Goal: Task Accomplishment & Management: Complete application form

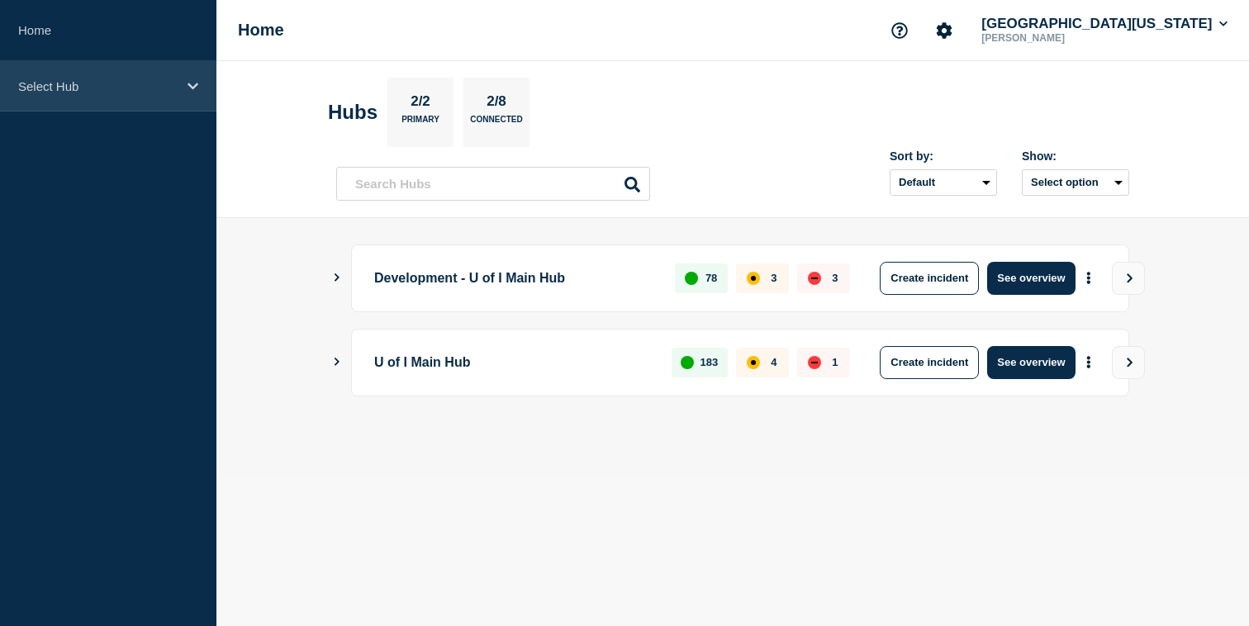
click at [58, 98] on div "Select Hub" at bounding box center [108, 86] width 216 height 50
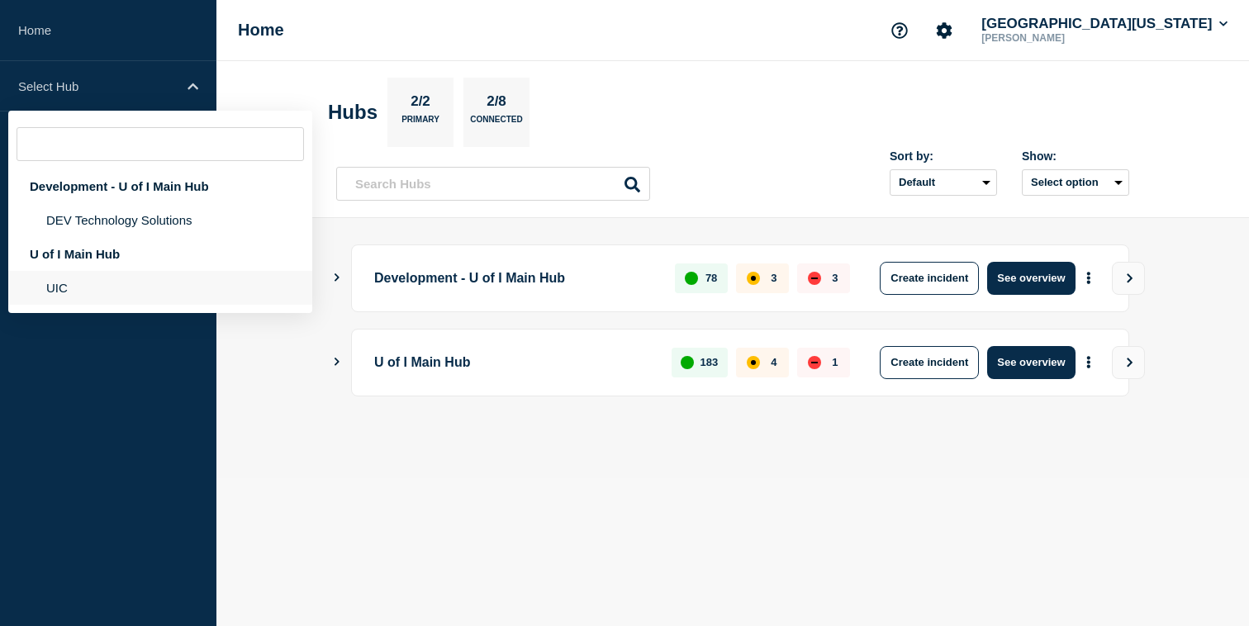
click at [85, 288] on li "UIC" at bounding box center [160, 288] width 304 height 34
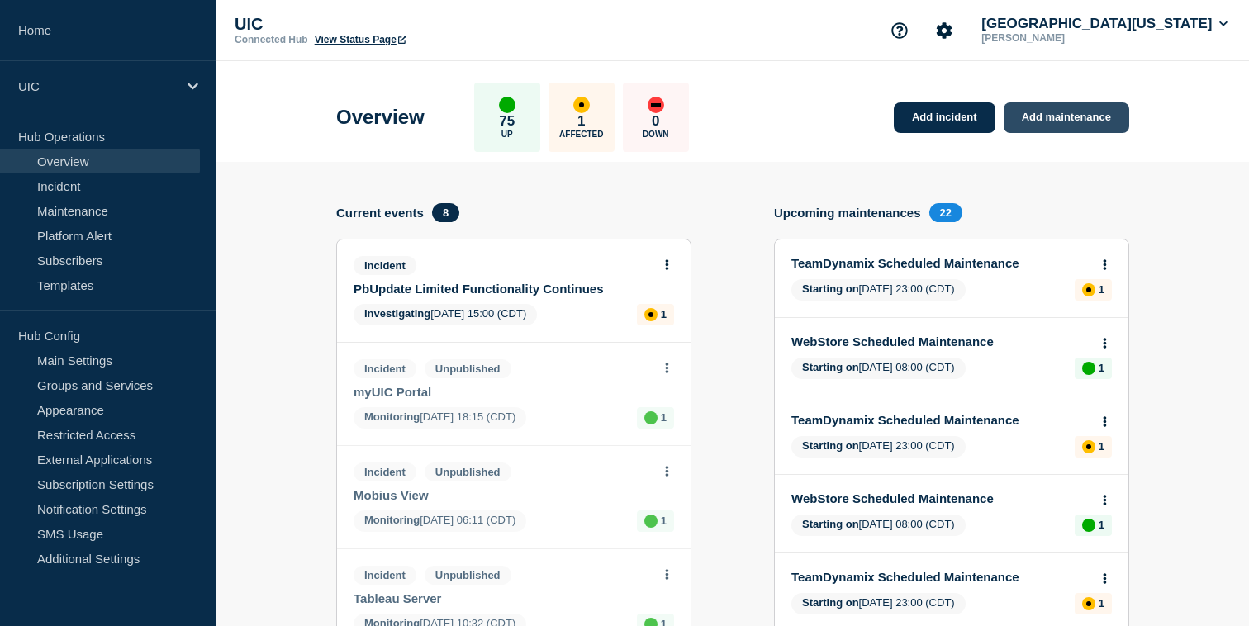
click at [1057, 107] on link "Add maintenance" at bounding box center [1067, 117] width 126 height 31
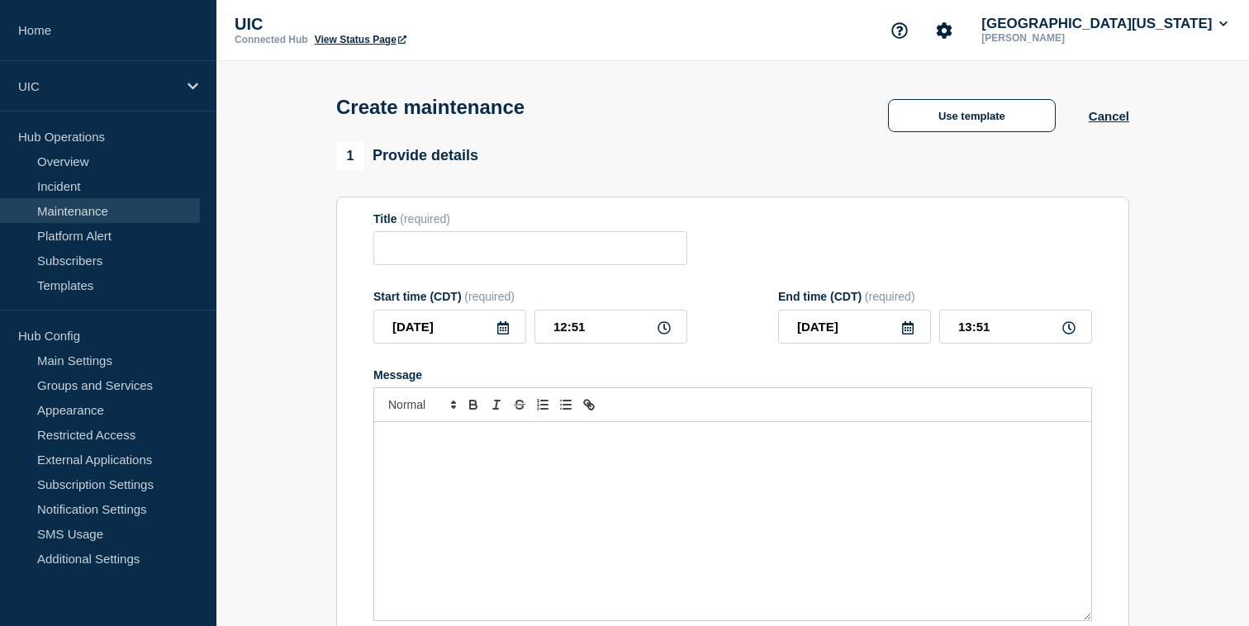
click at [1083, 118] on div "Use template" at bounding box center [972, 115] width 234 height 33
click at [1097, 118] on button "Cancel" at bounding box center [1109, 116] width 40 height 14
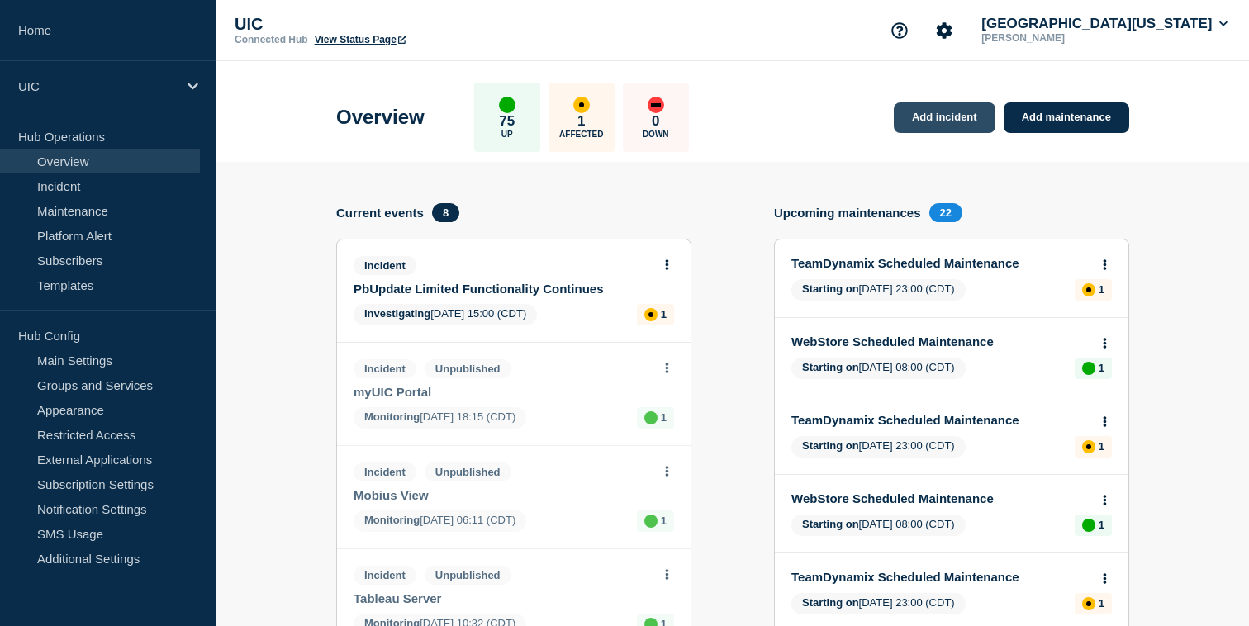
click at [949, 115] on link "Add incident" at bounding box center [945, 117] width 102 height 31
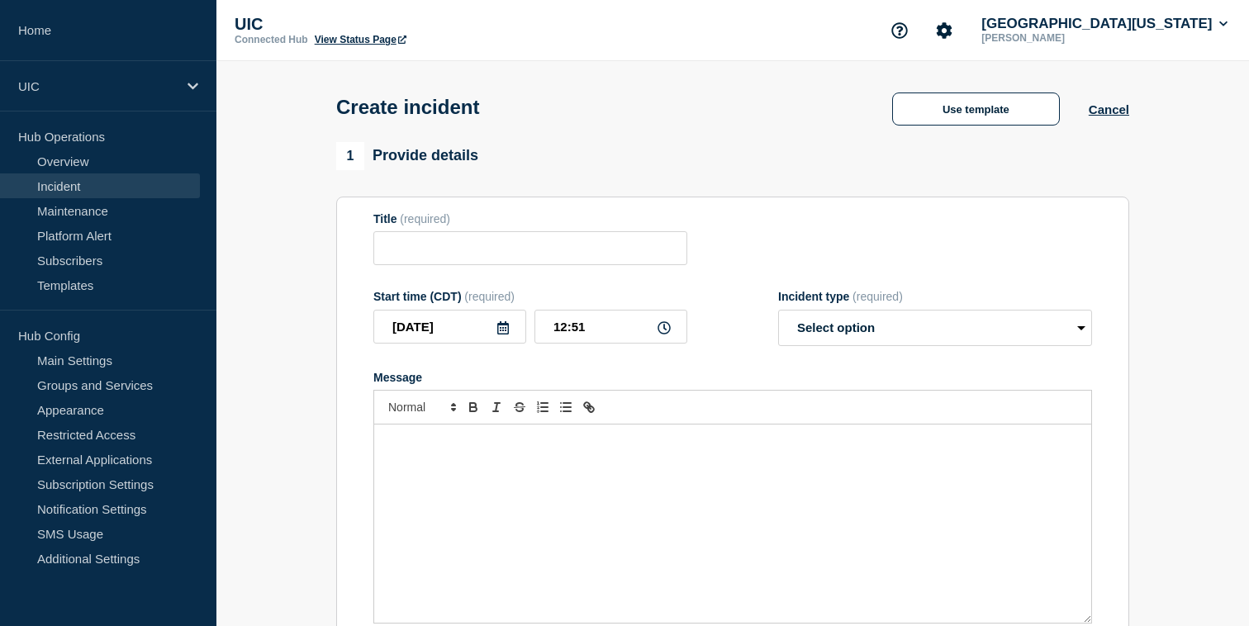
click at [972, 133] on div "Create incident Use template Cancel" at bounding box center [733, 101] width 830 height 81
click at [972, 126] on button "Use template" at bounding box center [976, 109] width 168 height 33
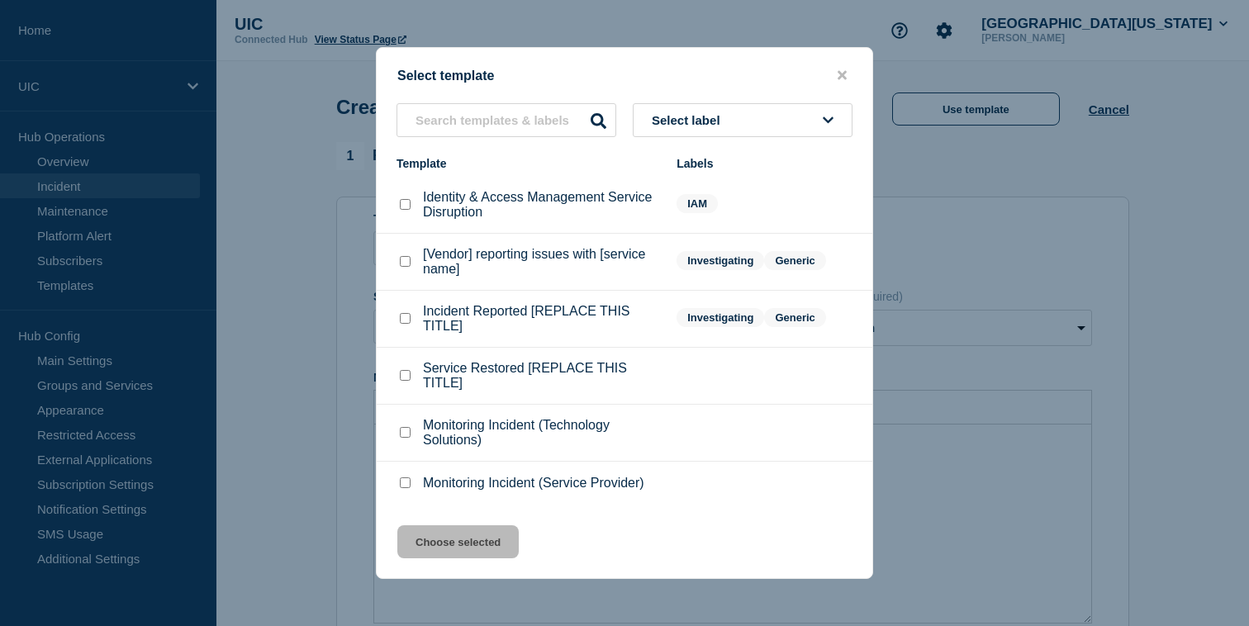
click at [474, 329] on p "Incident Reported [REPLACE THIS TITLE]" at bounding box center [541, 319] width 237 height 30
click at [841, 69] on icon "close button" at bounding box center [842, 75] width 9 height 13
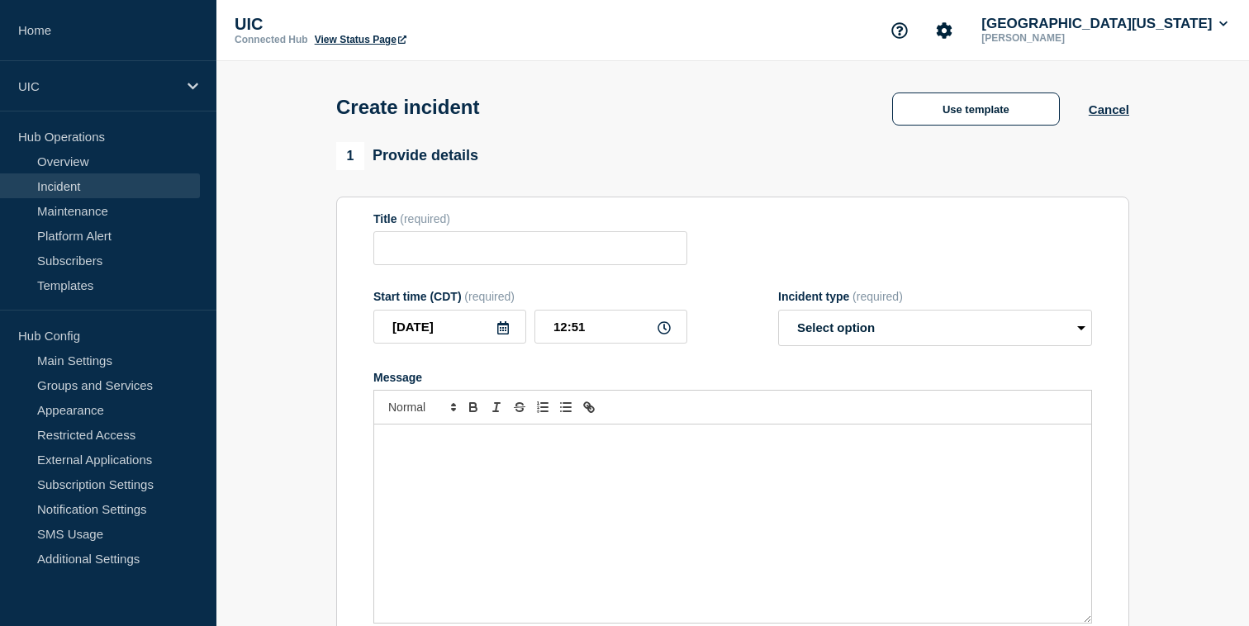
click at [1075, 112] on div "Use template" at bounding box center [975, 109] width 225 height 33
click at [1116, 106] on button "Cancel" at bounding box center [1109, 109] width 40 height 14
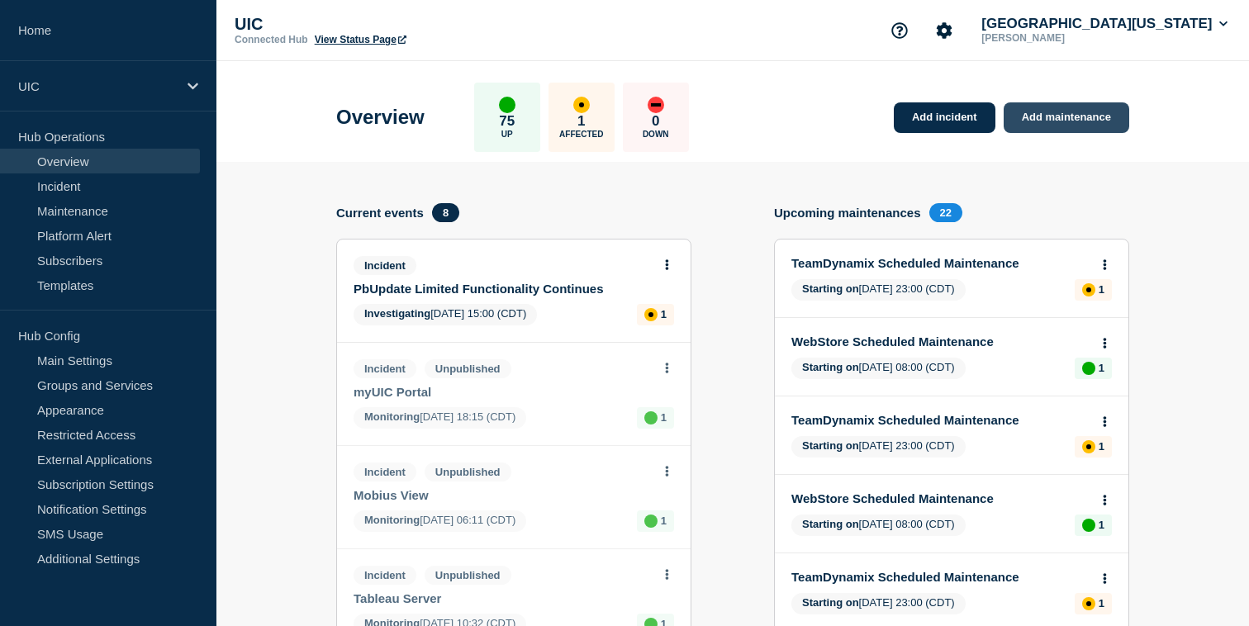
click at [1036, 116] on link "Add maintenance" at bounding box center [1067, 117] width 126 height 31
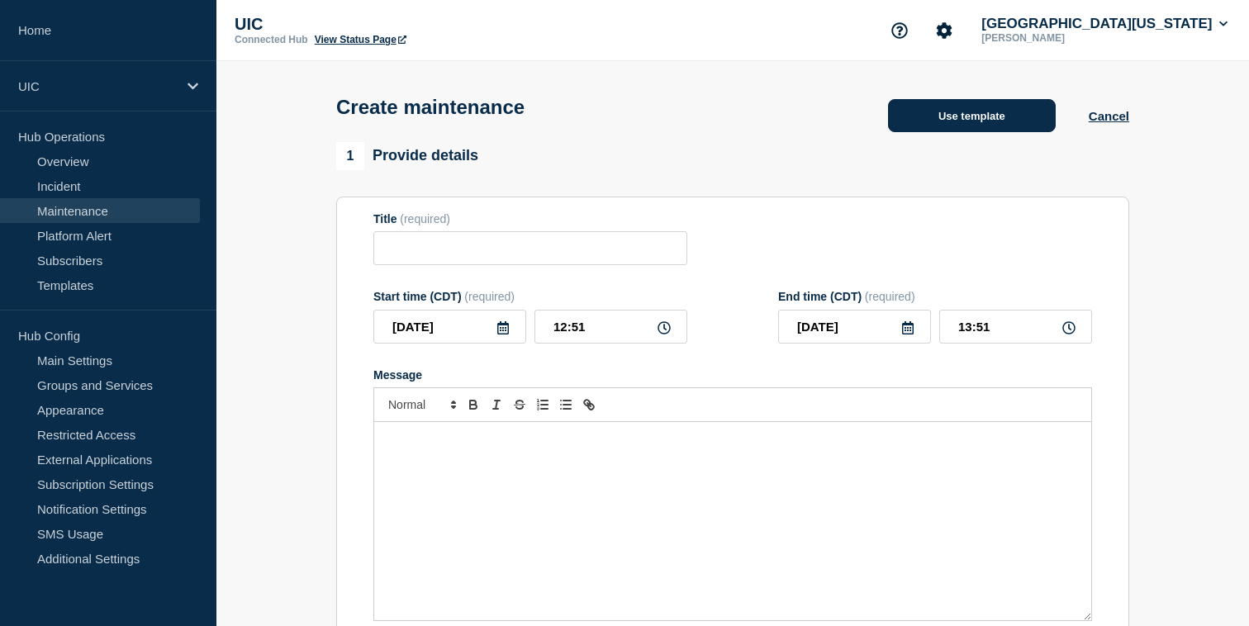
click at [928, 121] on button "Use template" at bounding box center [972, 115] width 168 height 33
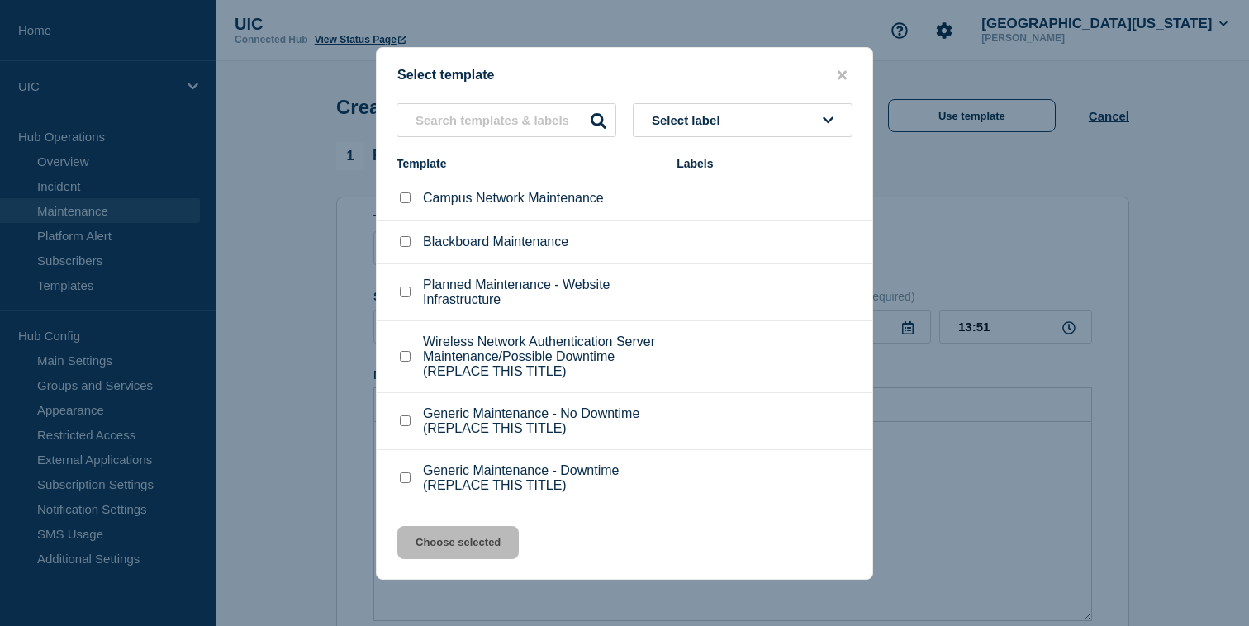
click at [403, 362] on input "Wireless Network Authentication Server Maintenance/Possible Downtime (REPLACE T…" at bounding box center [405, 356] width 11 height 11
checkbox input "false"
click at [404, 297] on input "Planned Maintenance - Website Infrastructure checkbox" at bounding box center [405, 292] width 11 height 11
click at [406, 282] on li "Planned Maintenance - Website Infrastructure" at bounding box center [625, 292] width 496 height 57
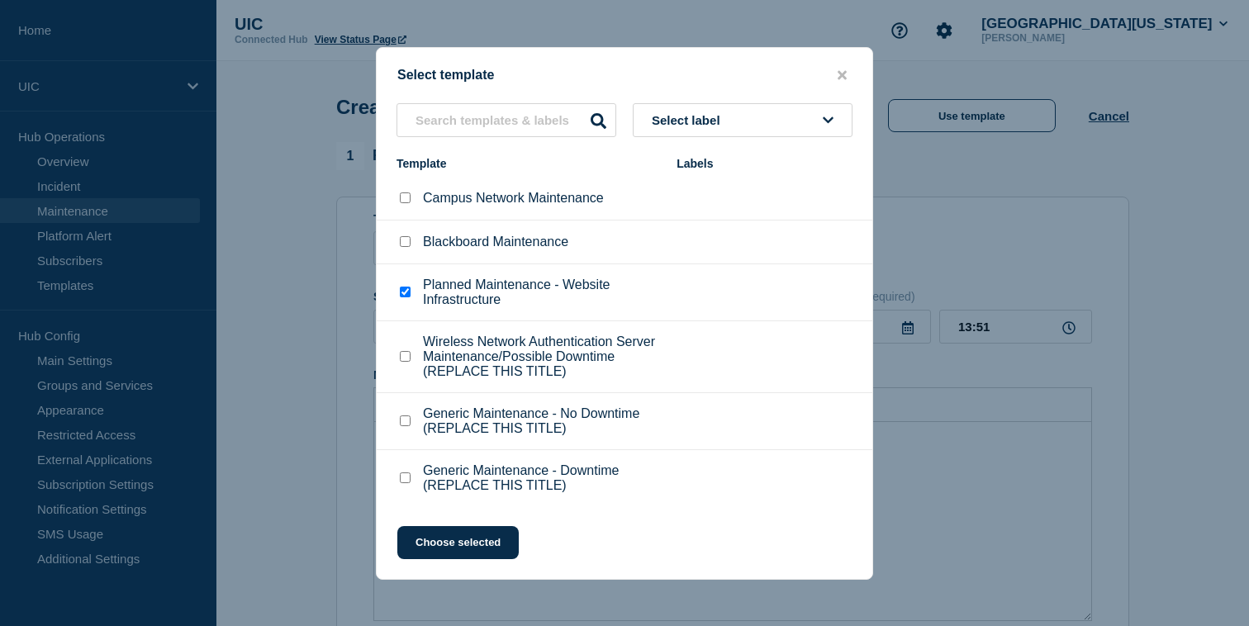
click at [406, 293] on div at bounding box center [404, 292] width 17 height 17
click at [406, 297] on input "Planned Maintenance - Website Infrastructure checkbox" at bounding box center [405, 292] width 11 height 11
checkbox input "false"
click at [408, 201] on input "Campus Network Maintenance checkbox" at bounding box center [405, 197] width 11 height 11
checkbox input "true"
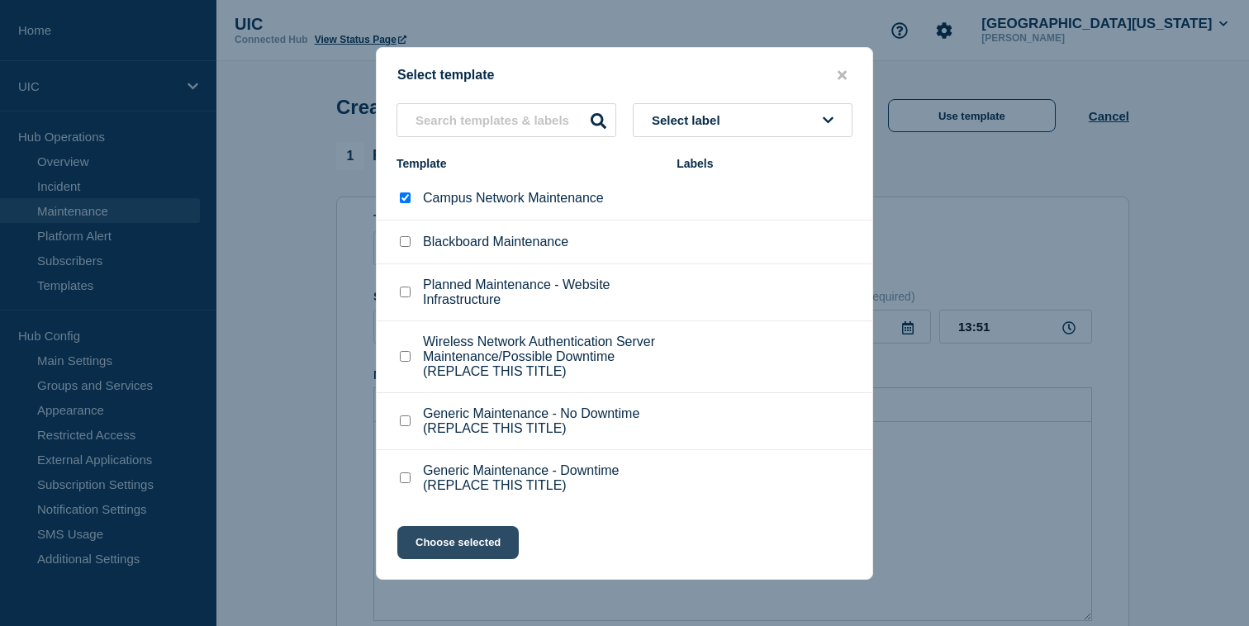
click at [415, 541] on button "Choose selected" at bounding box center [457, 542] width 121 height 33
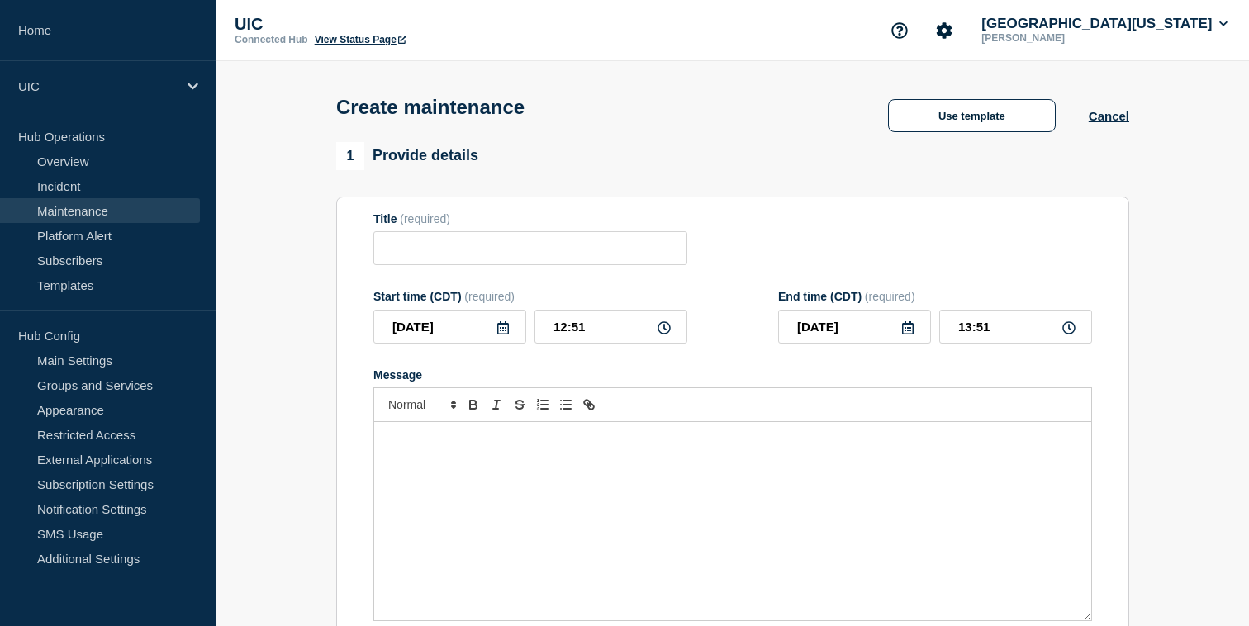
type input "Campus Network Maintenance"
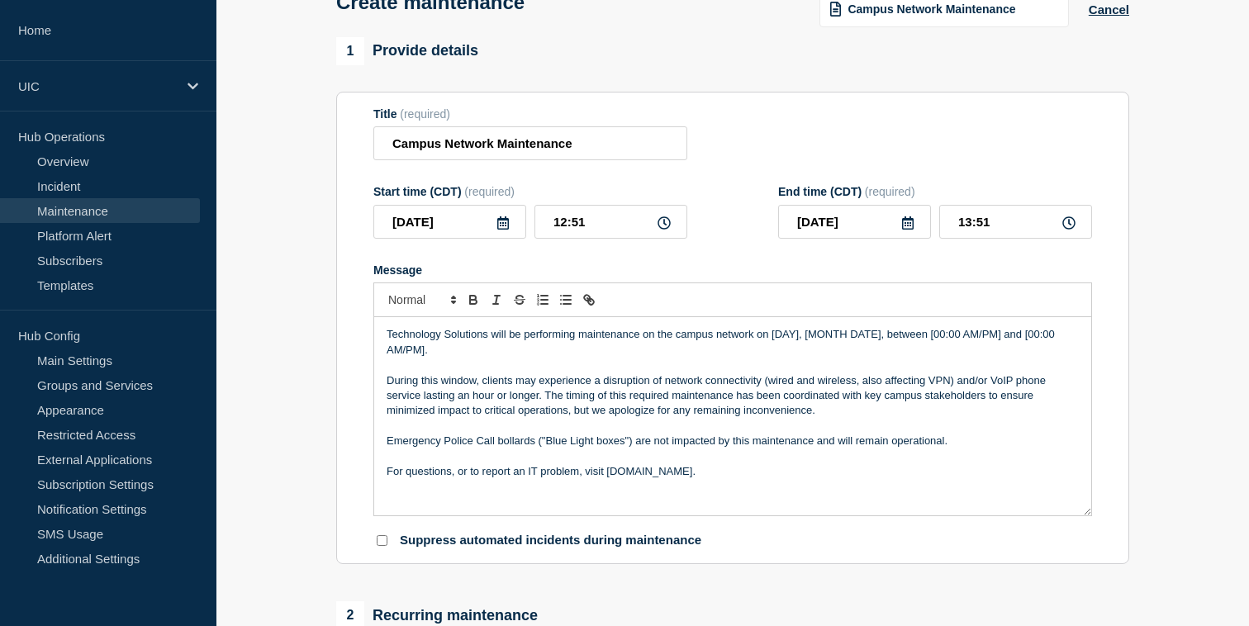
scroll to position [111, 0]
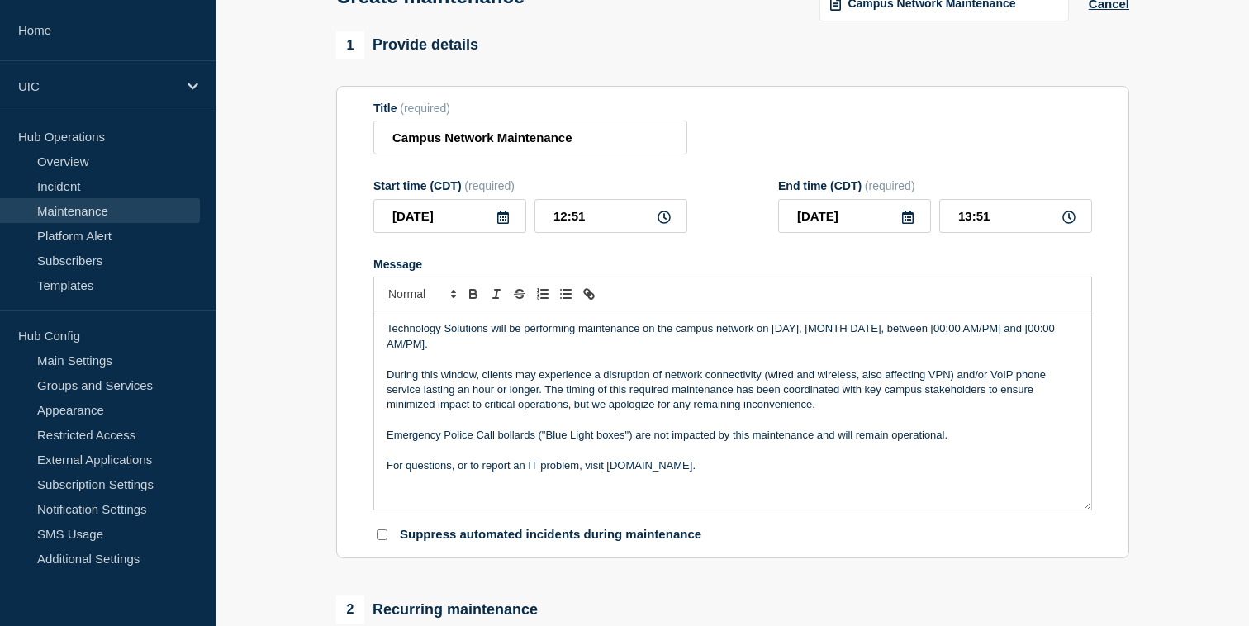
click at [771, 352] on p "Technology Solutions will be performing maintenance on the campus network on [D…" at bounding box center [733, 336] width 692 height 31
drag, startPoint x: 771, startPoint y: 351, endPoint x: 771, endPoint y: 370, distance: 19.0
click at [771, 370] on div "Technology Solutions will be performing maintenance on the campus network on [D…" at bounding box center [732, 410] width 717 height 198
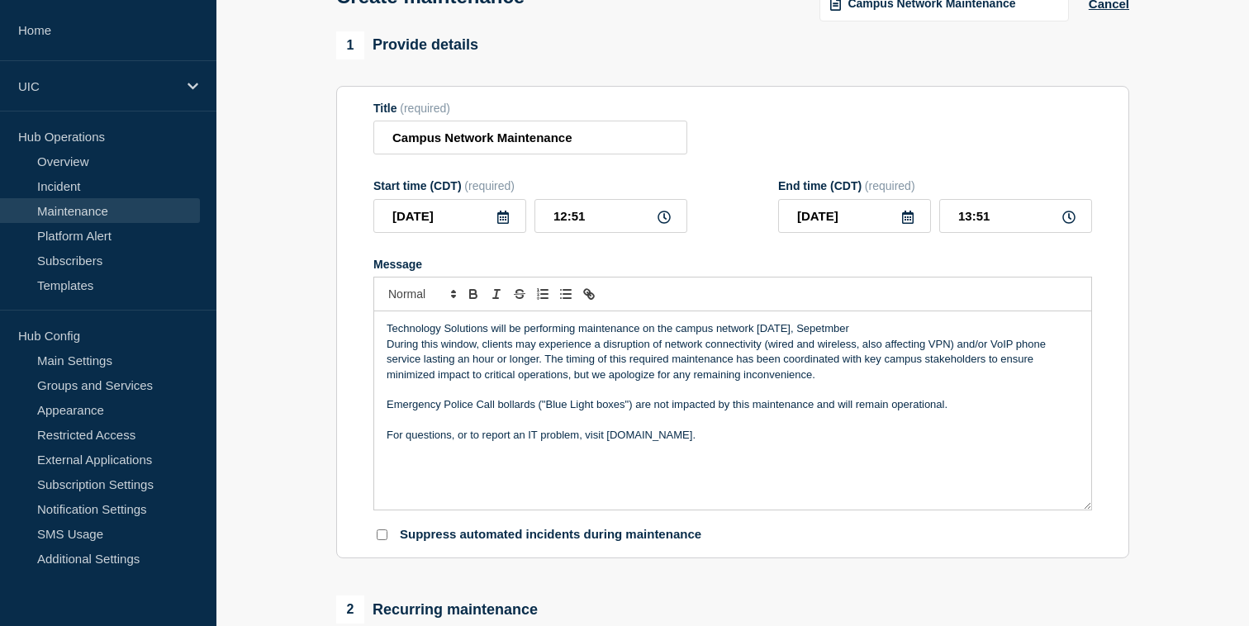
click at [837, 336] on p "Technology Solutions will be performing maintenance on the campus network [DATE…" at bounding box center [733, 328] width 692 height 15
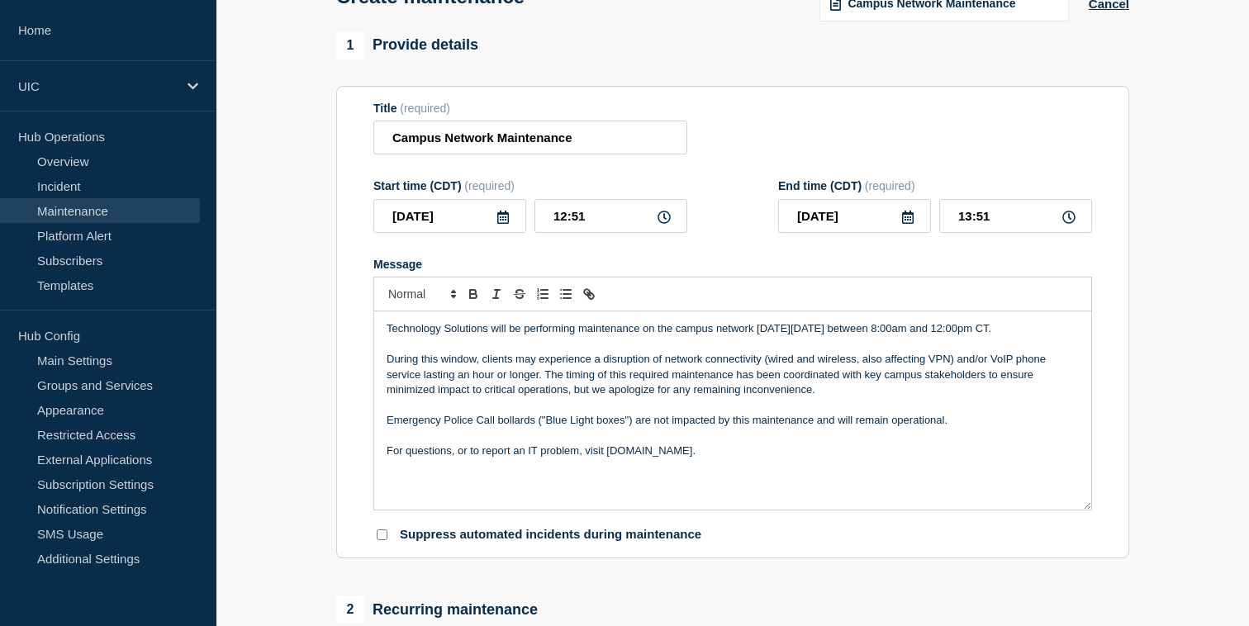
click at [904, 336] on p "Technology Solutions will be performing maintenance on the campus network [DATE…" at bounding box center [733, 328] width 692 height 15
click at [938, 336] on p "Technology Solutions will be performing maintenance on the campus network [DATE…" at bounding box center [733, 328] width 692 height 15
click at [939, 336] on p "Technology Solutions will be performing maintenance on the campus network [DATE…" at bounding box center [733, 328] width 692 height 15
click at [953, 336] on p "Technology Solutions will be performing maintenance on the campus network [DATE…" at bounding box center [733, 328] width 692 height 15
click at [1014, 336] on p "Technology Solutions will be performing maintenance on the campus network [DATE…" at bounding box center [733, 328] width 692 height 15
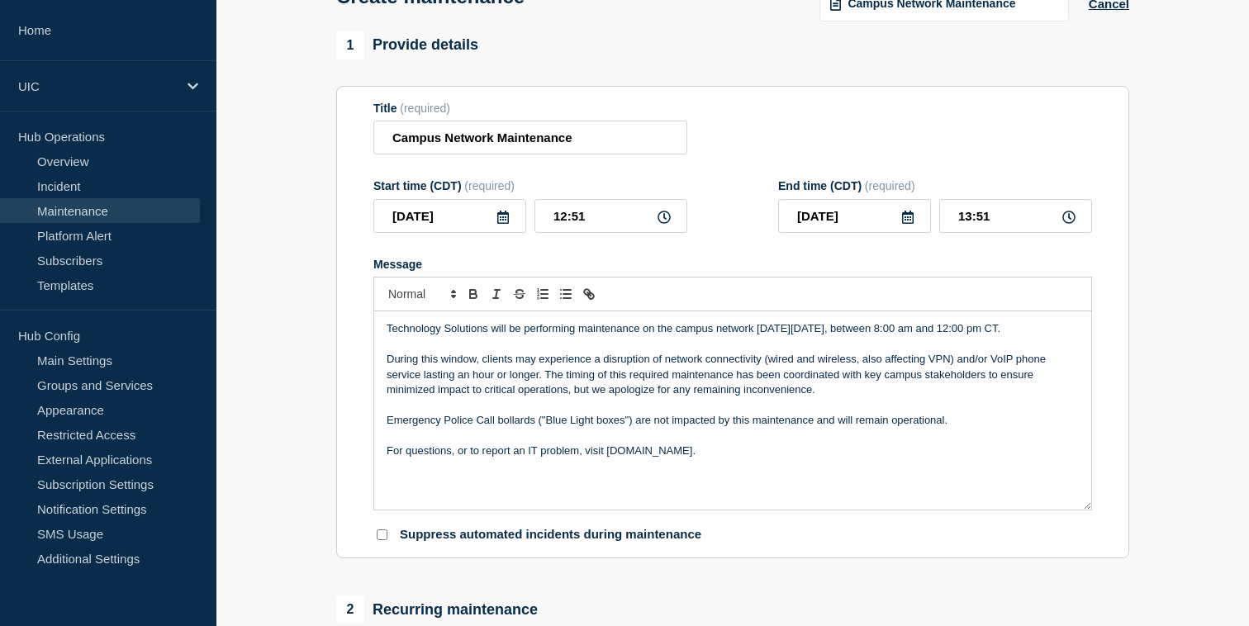
click at [867, 458] on p "For questions, or to report an IT problem, visit [DOMAIN_NAME]." at bounding box center [733, 451] width 692 height 15
click at [518, 378] on p "During this window, clients may experience a disruption of network connectivity…" at bounding box center [733, 374] width 692 height 45
click at [542, 381] on p "During this window, clients may experience a disruption of network connectivity…" at bounding box center [733, 374] width 692 height 45
click at [541, 381] on p "During this window, clients may experience a disruption of network connectivity…" at bounding box center [733, 374] width 692 height 45
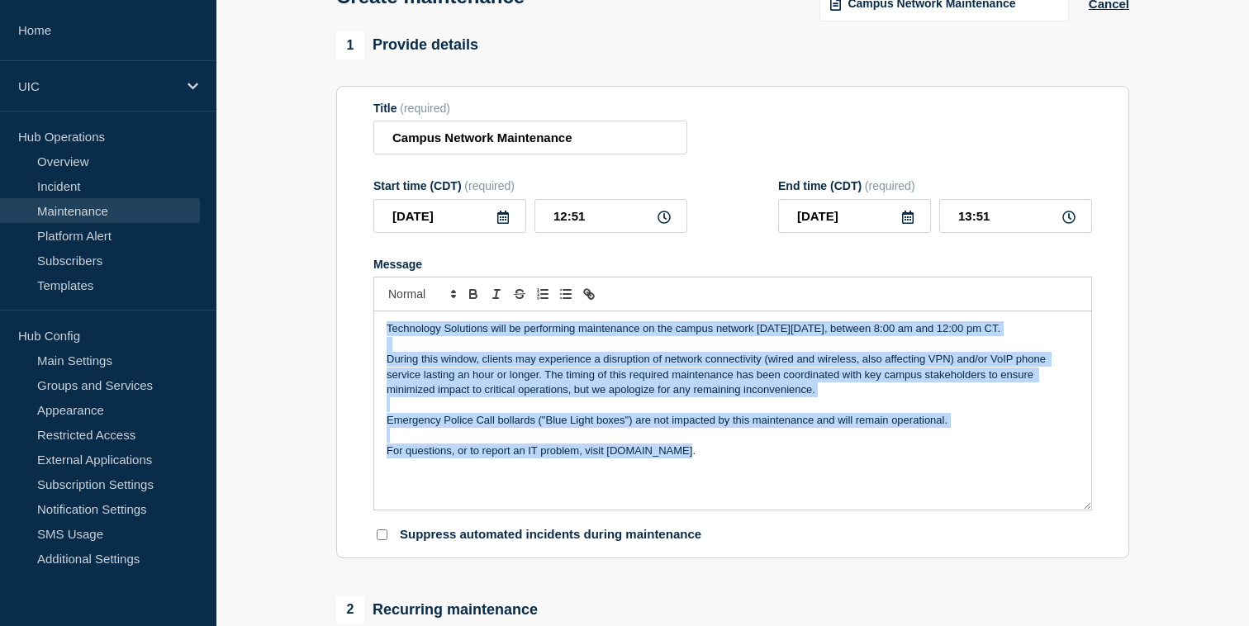
copy div "Technology Solutions will be performing maintenance on the campus network [DATE…"
click at [702, 397] on p "During this window, clients may experience a disruption of network connectivity…" at bounding box center [733, 374] width 692 height 45
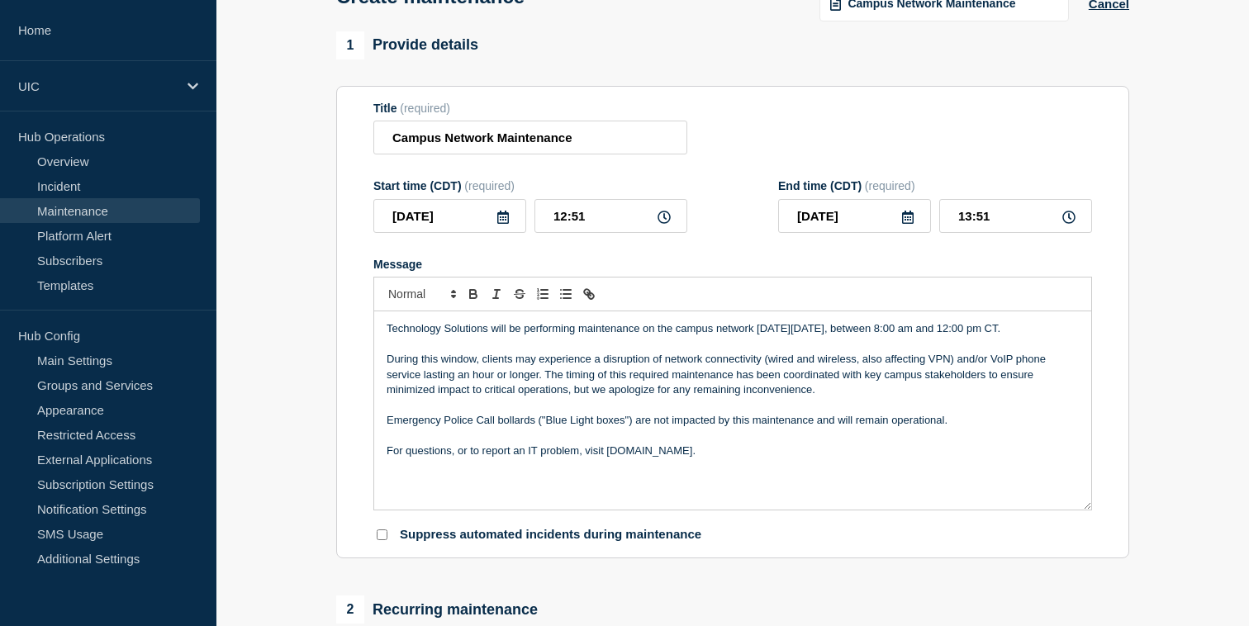
click at [733, 458] on p "For questions, or to report an IT problem, visit [DOMAIN_NAME]." at bounding box center [733, 451] width 692 height 15
click at [744, 458] on p "For questions, or to report an IT problem, visit [DOMAIN_NAME]." at bounding box center [733, 451] width 692 height 15
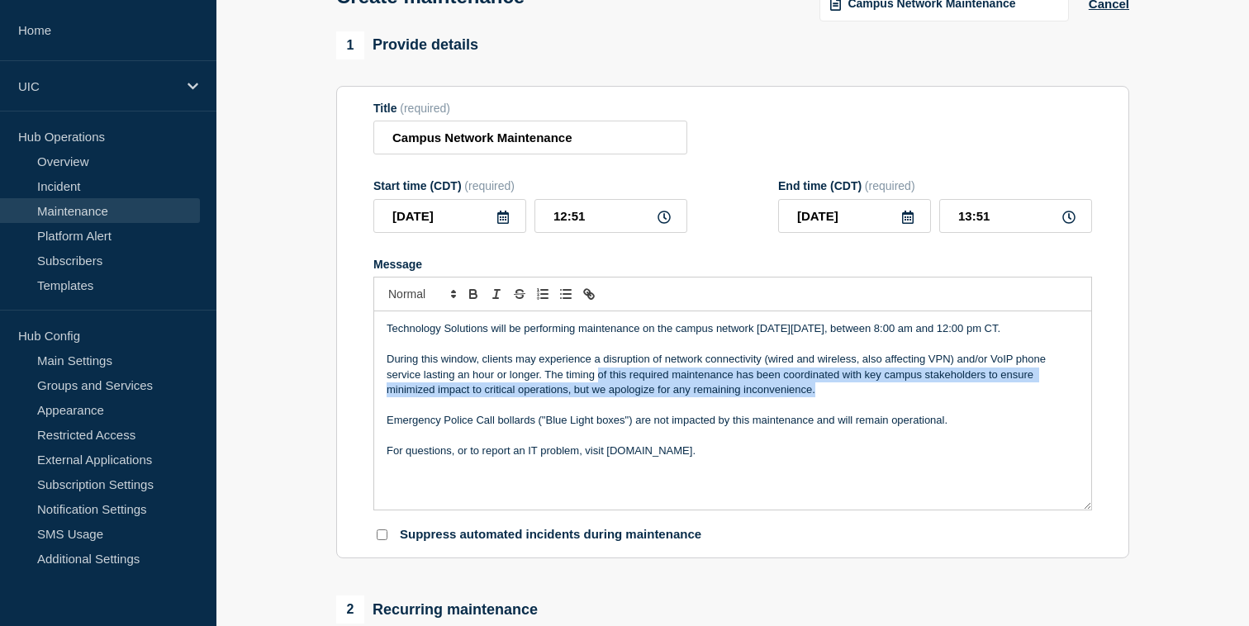
drag, startPoint x: 828, startPoint y: 411, endPoint x: 595, endPoint y: 390, distance: 234.7
click at [595, 390] on p "During this window, clients may experience a disruption of network connectivity…" at bounding box center [733, 374] width 692 height 45
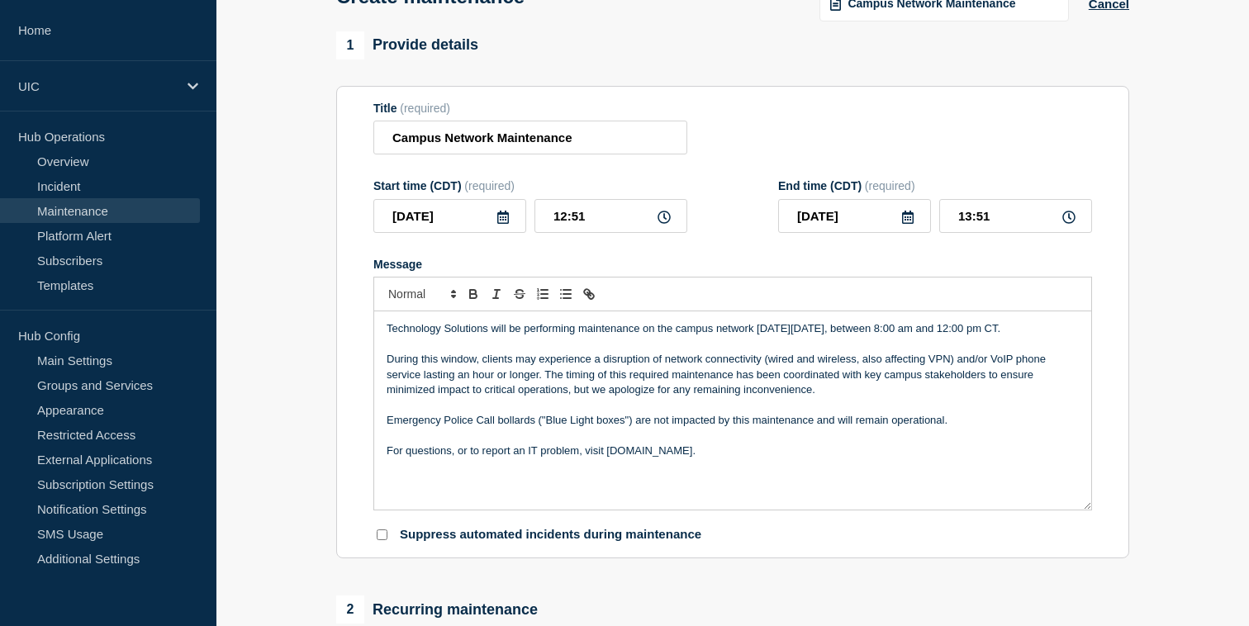
click at [591, 383] on p "During this window, clients may experience a disruption of network connectivity…" at bounding box center [733, 374] width 692 height 45
click at [474, 371] on p "During this window, clients may experience a disruption of network connectivity…" at bounding box center [733, 374] width 692 height 45
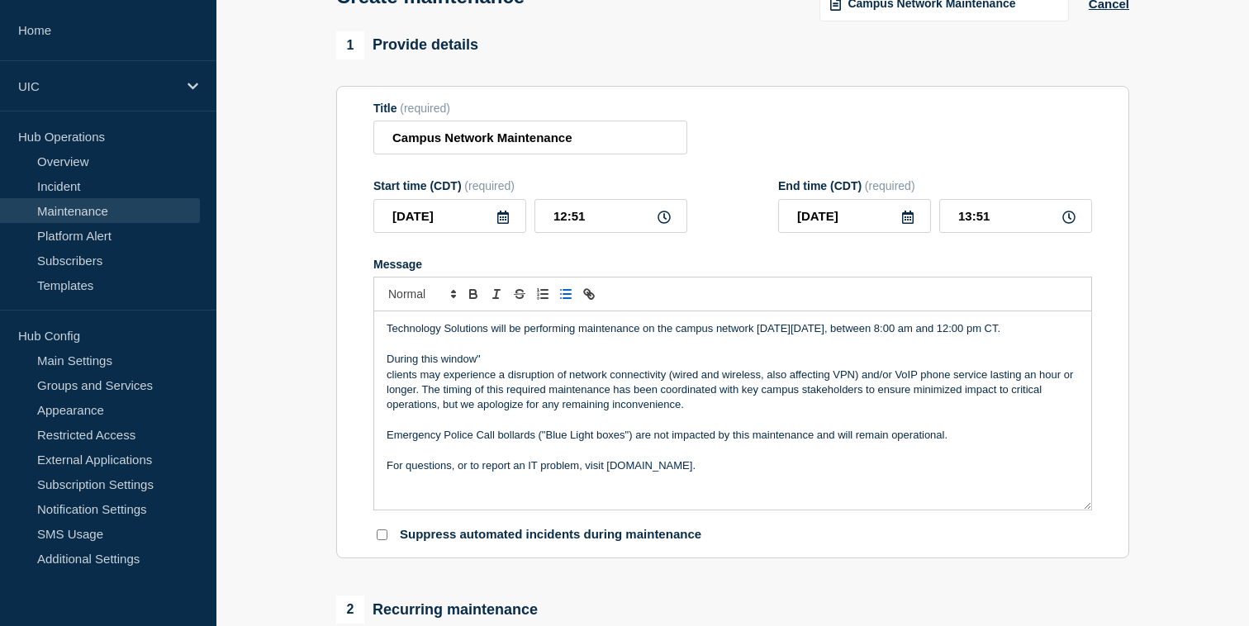
click at [572, 301] on icon "Toggle bulleted list" at bounding box center [565, 294] width 15 height 15
click at [539, 399] on li "clients may experience a disruption of network connectivity (wired and wireless…" at bounding box center [741, 390] width 676 height 45
click at [535, 397] on li "clients may experience a disruption of network connectivity (wired and wireless…" at bounding box center [741, 390] width 676 height 45
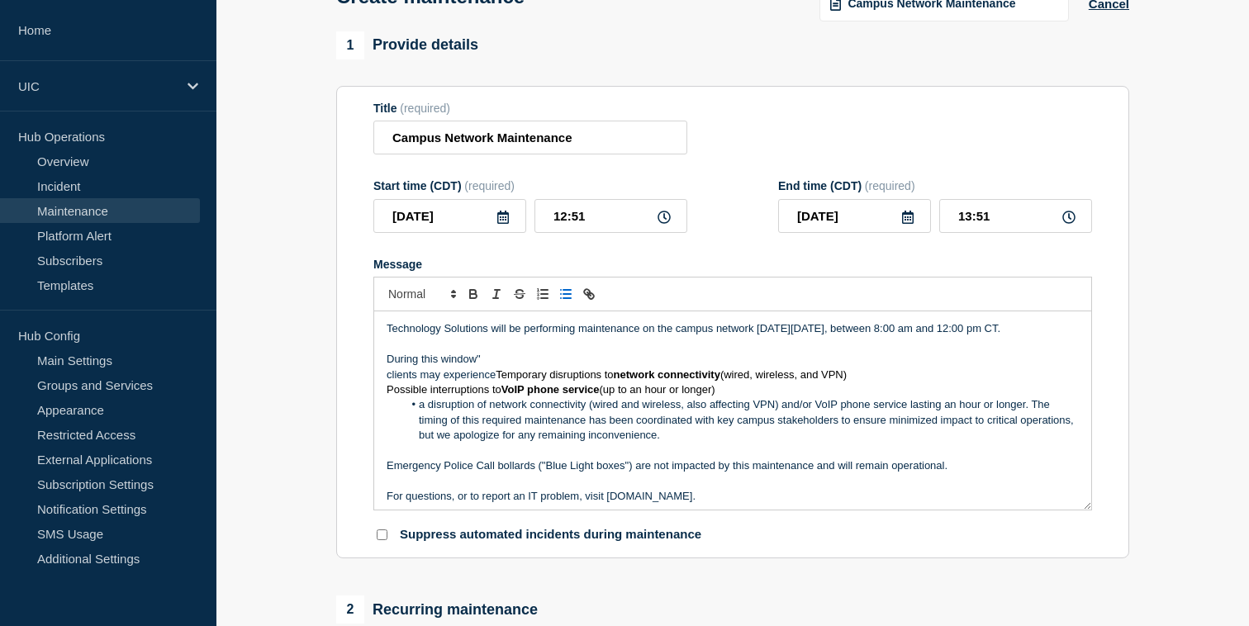
click at [390, 382] on p "clients may experience Temporary disruptions to network connectivity (wired, wi…" at bounding box center [733, 375] width 692 height 15
click at [566, 301] on icon "Toggle bulleted list" at bounding box center [565, 294] width 15 height 15
click at [529, 381] on span "Temporary disruptions to" at bounding box center [581, 374] width 117 height 12
click at [529, 381] on span "TCemporary disruptions to" at bounding box center [586, 374] width 126 height 12
click at [416, 382] on li "lients may experience Cemporary disruptions to network connectivity (wired, wir…" at bounding box center [741, 375] width 676 height 15
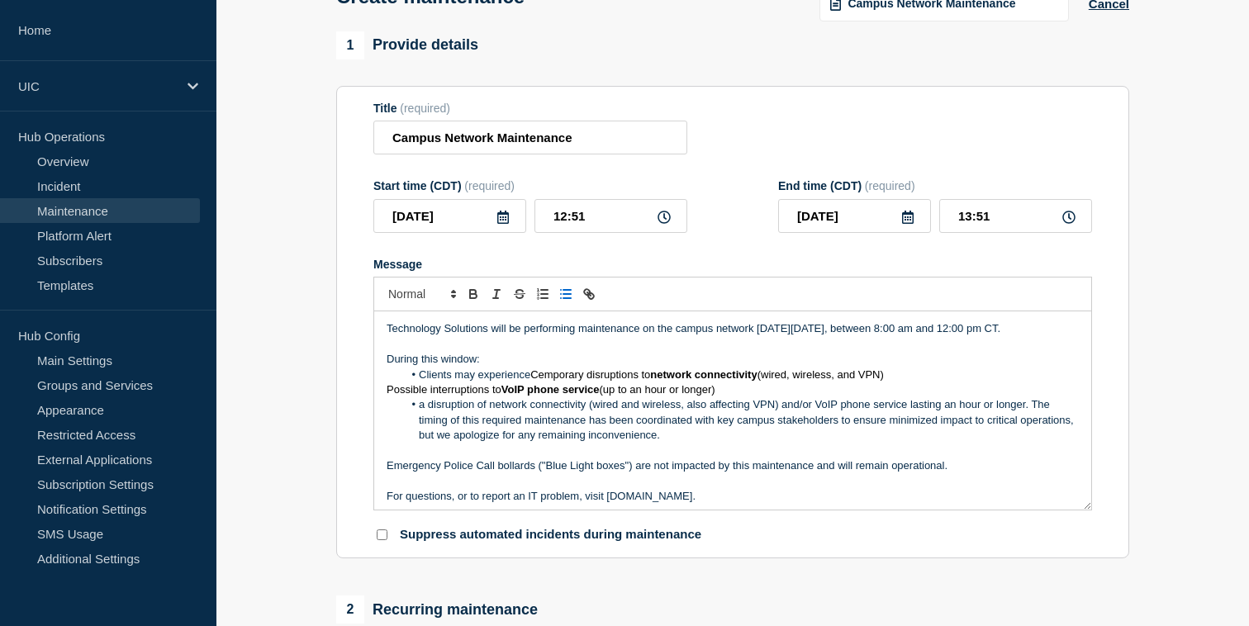
click at [538, 381] on span "Cemporary disruptions to" at bounding box center [590, 374] width 120 height 12
drag, startPoint x: 655, startPoint y: 394, endPoint x: 777, endPoint y: 396, distance: 122.3
click at [777, 382] on li "Clients may experience t emporary disruptions to network connectivity (wired, w…" at bounding box center [741, 375] width 676 height 15
click at [755, 381] on strong "network connectivity" at bounding box center [701, 374] width 107 height 12
drag, startPoint x: 756, startPoint y: 394, endPoint x: 653, endPoint y: 395, distance: 103.3
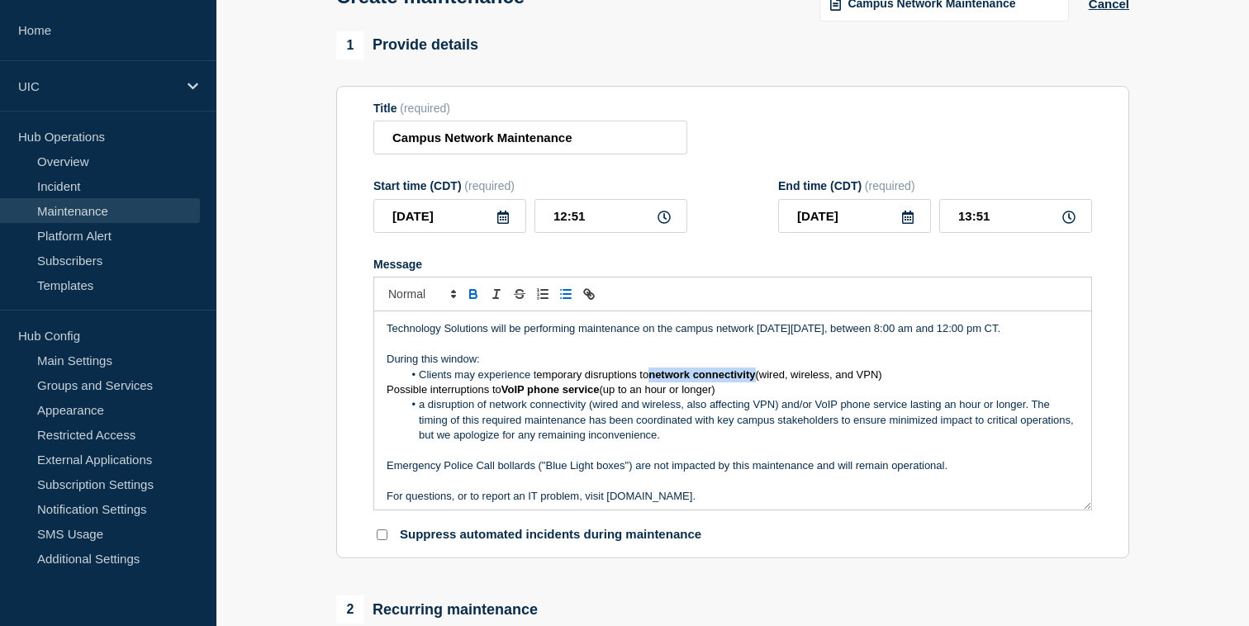
click at [653, 381] on strong "network connectivity" at bounding box center [701, 374] width 107 height 12
click at [401, 396] on span "Possible interruptions to" at bounding box center [444, 389] width 115 height 12
click at [383, 411] on div "Technology Solutions will be performing maintenance on the campus network [DATE…" at bounding box center [732, 410] width 717 height 198
click at [1037, 418] on li "a disruption of network connectivity (wired and wireless, also affecting VPN) a…" at bounding box center [741, 419] width 676 height 45
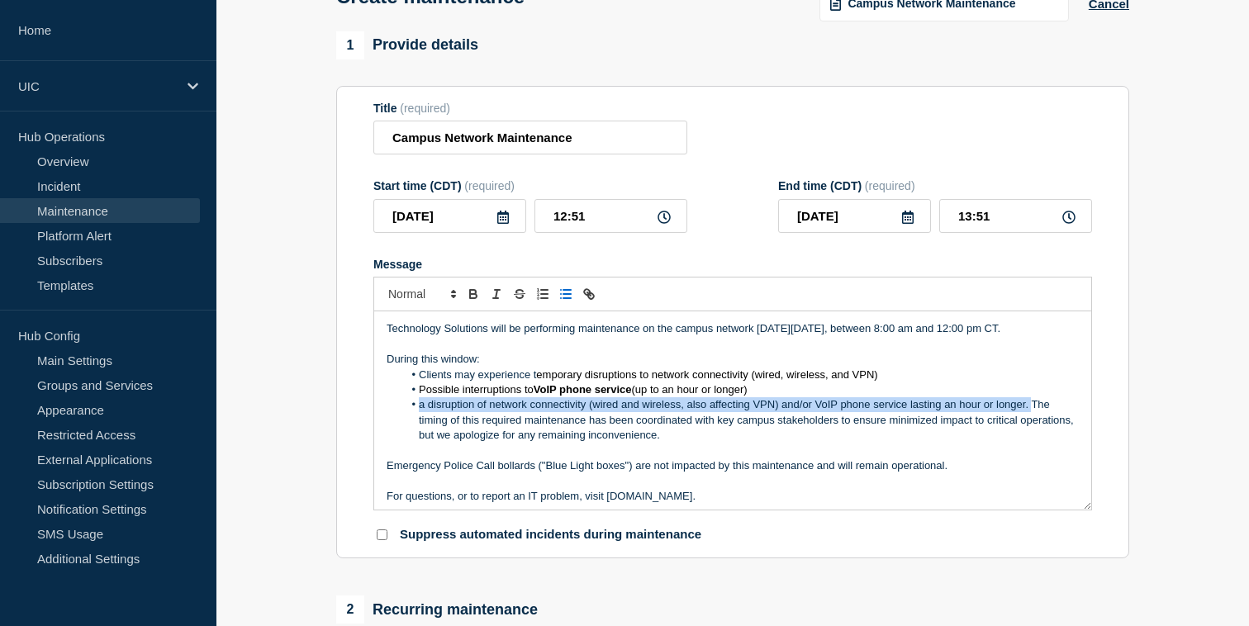
drag, startPoint x: 1033, startPoint y: 418, endPoint x: 407, endPoint y: 428, distance: 626.2
click at [407, 428] on li "a disruption of network connectivity (wired and wireless, also affecting VPN) a…" at bounding box center [741, 419] width 676 height 45
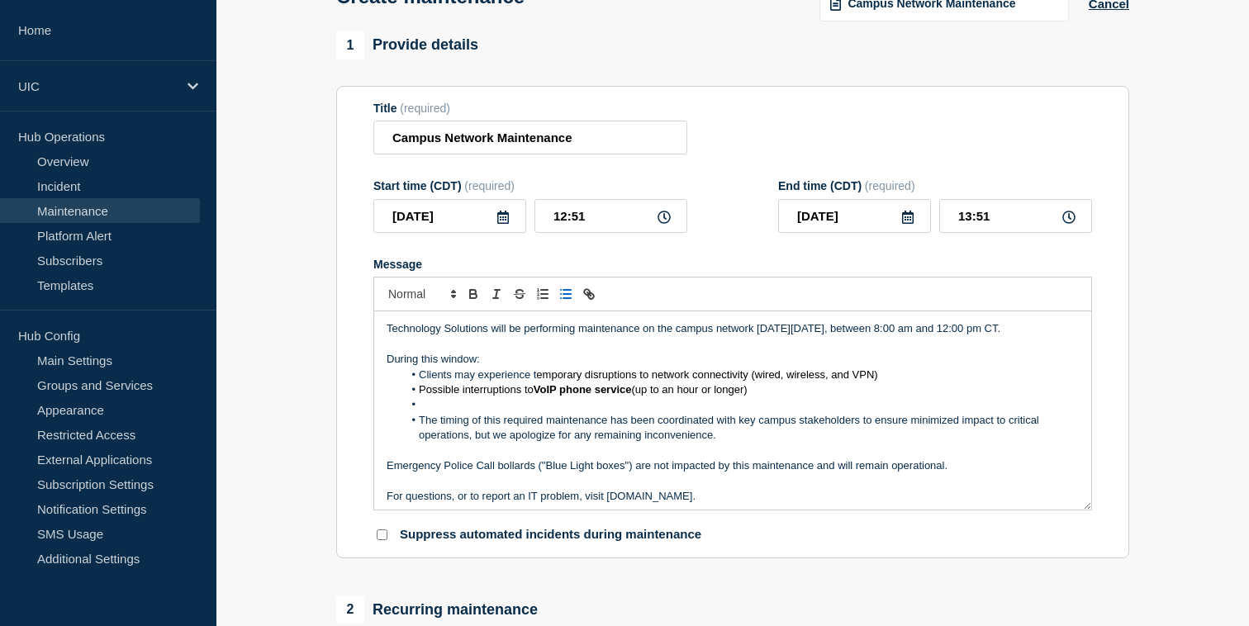
click at [562, 301] on icon "Toggle bulleted list" at bounding box center [565, 294] width 15 height 15
click at [466, 430] on p "The timing of this required maintenance has been coordinated with key campus st…" at bounding box center [733, 428] width 692 height 31
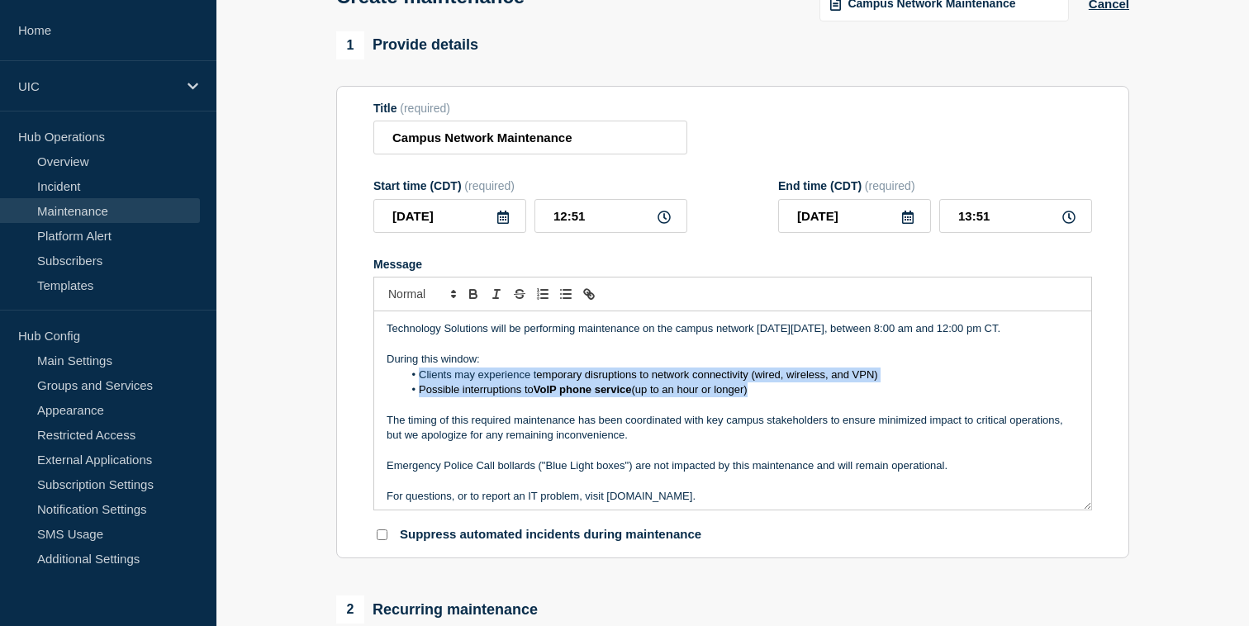
drag, startPoint x: 751, startPoint y: 407, endPoint x: 411, endPoint y: 393, distance: 339.8
click at [411, 393] on ol "Clients may experience t emporary disruptions to network connectivity (wired, w…" at bounding box center [733, 383] width 692 height 31
click at [567, 294] on line "Toggle bulleted list" at bounding box center [566, 294] width 7 height 0
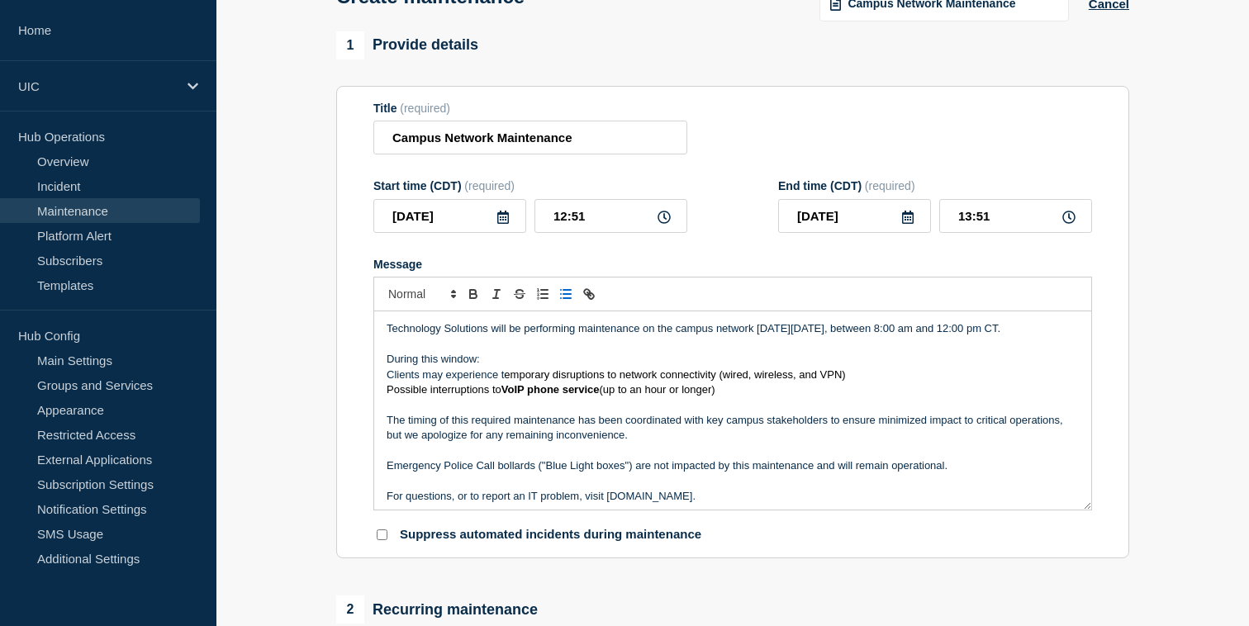
click at [567, 294] on line "Toggle bulleted list" at bounding box center [566, 294] width 7 height 0
click at [419, 382] on span "Message" at bounding box center [419, 375] width 0 height 15
click at [516, 458] on p "Message" at bounding box center [733, 451] width 692 height 15
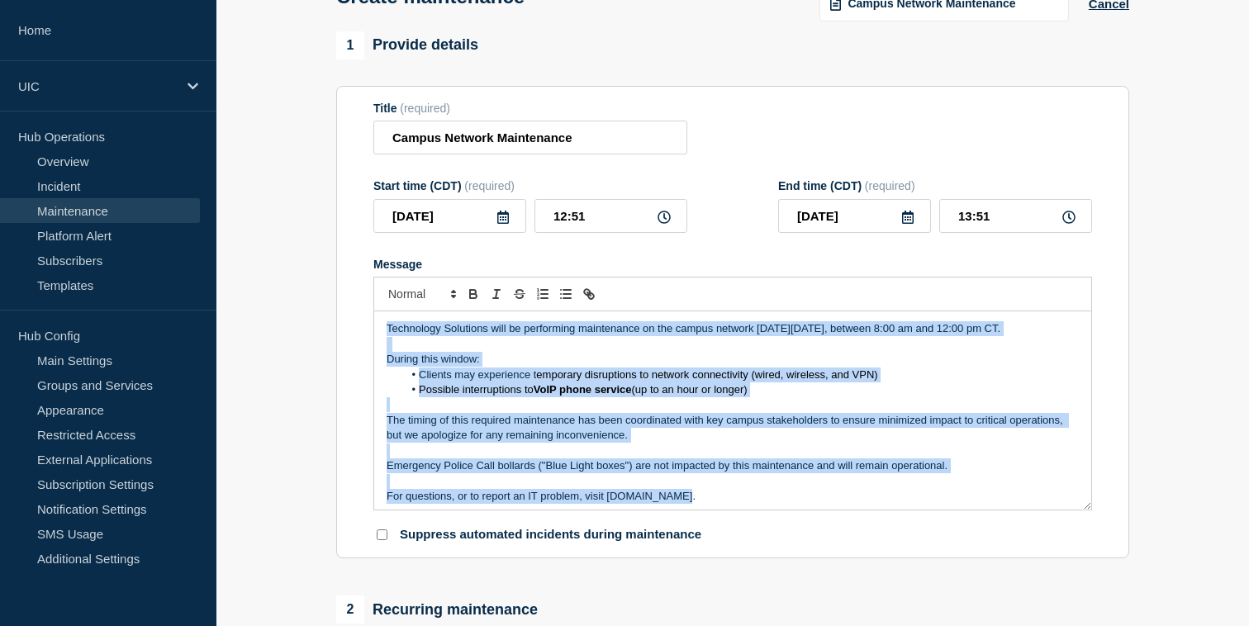
scroll to position [4, 0]
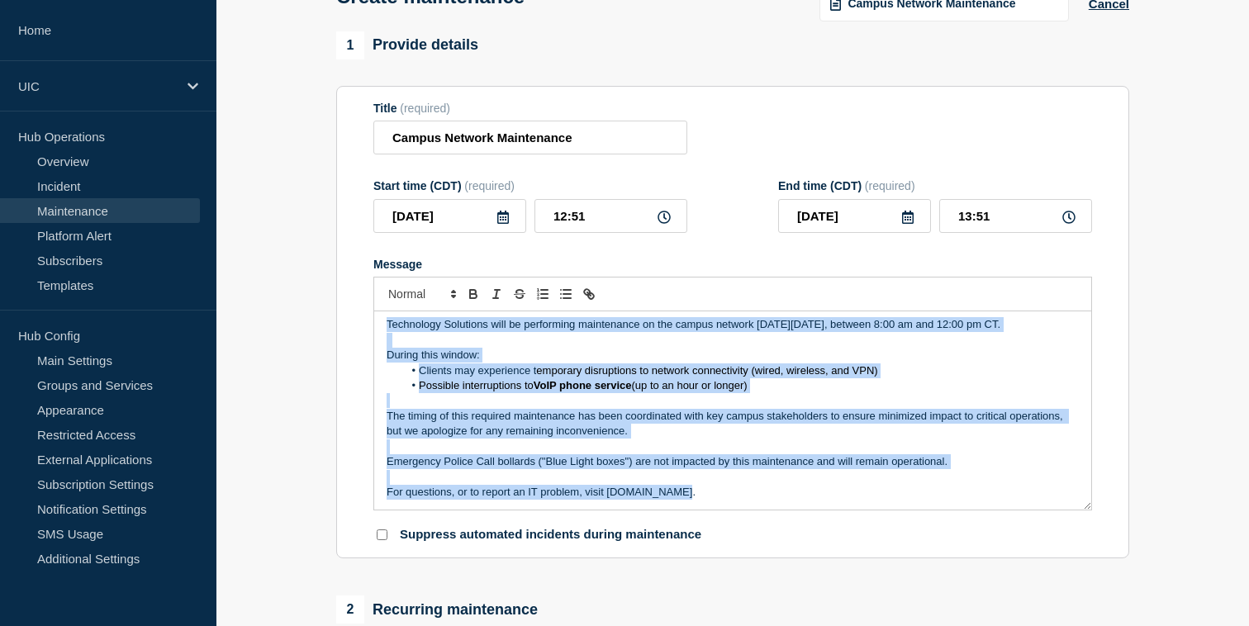
click at [586, 454] on p "Message" at bounding box center [733, 446] width 692 height 15
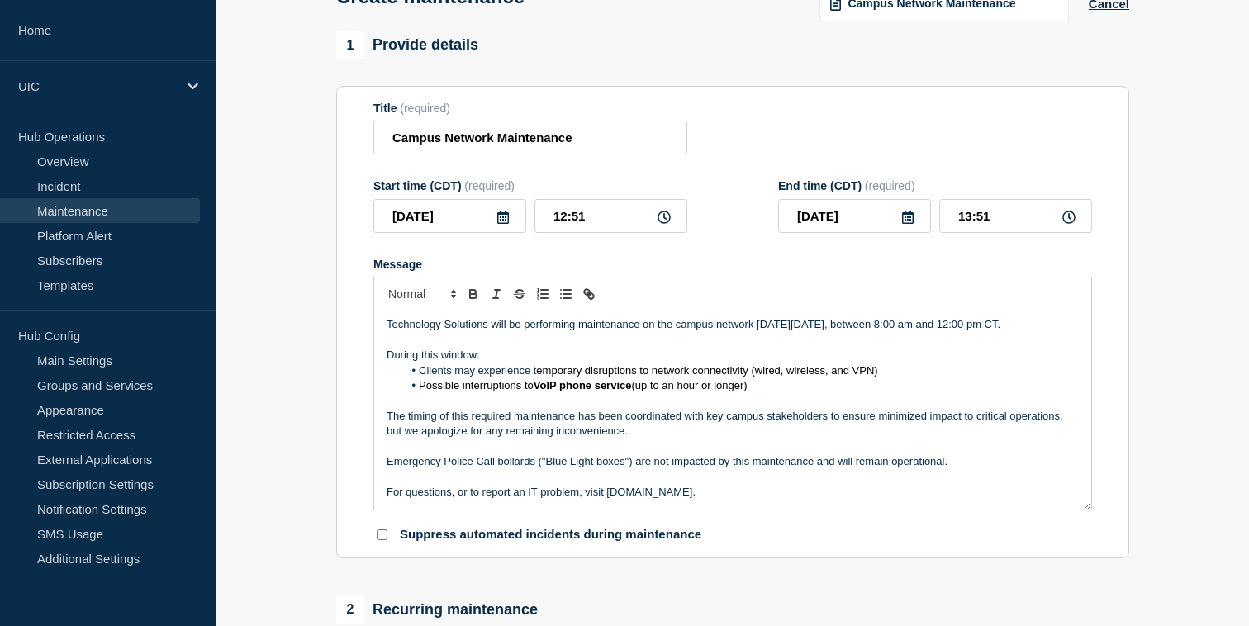
click at [899, 432] on p "The timing of this required maintenance has been coordinated with key campus st…" at bounding box center [733, 424] width 692 height 31
drag, startPoint x: 1057, startPoint y: 451, endPoint x: 1050, endPoint y: 431, distance: 21.2
click at [1050, 431] on p "The timing of this required maintenance has been coordinated with key campus st…" at bounding box center [733, 424] width 692 height 31
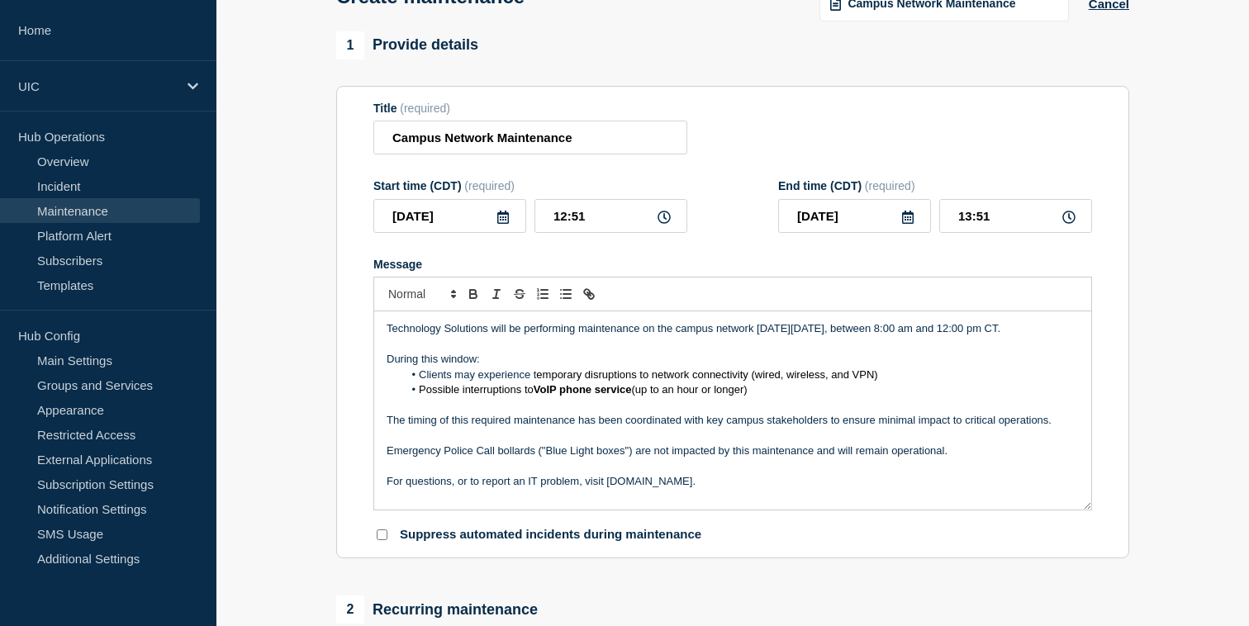
click at [1013, 443] on p "Message" at bounding box center [733, 435] width 692 height 15
click at [1008, 458] on p "Emergency Police Call bollards ("Blue Light boxes") are not impacted by this ma…" at bounding box center [733, 451] width 692 height 15
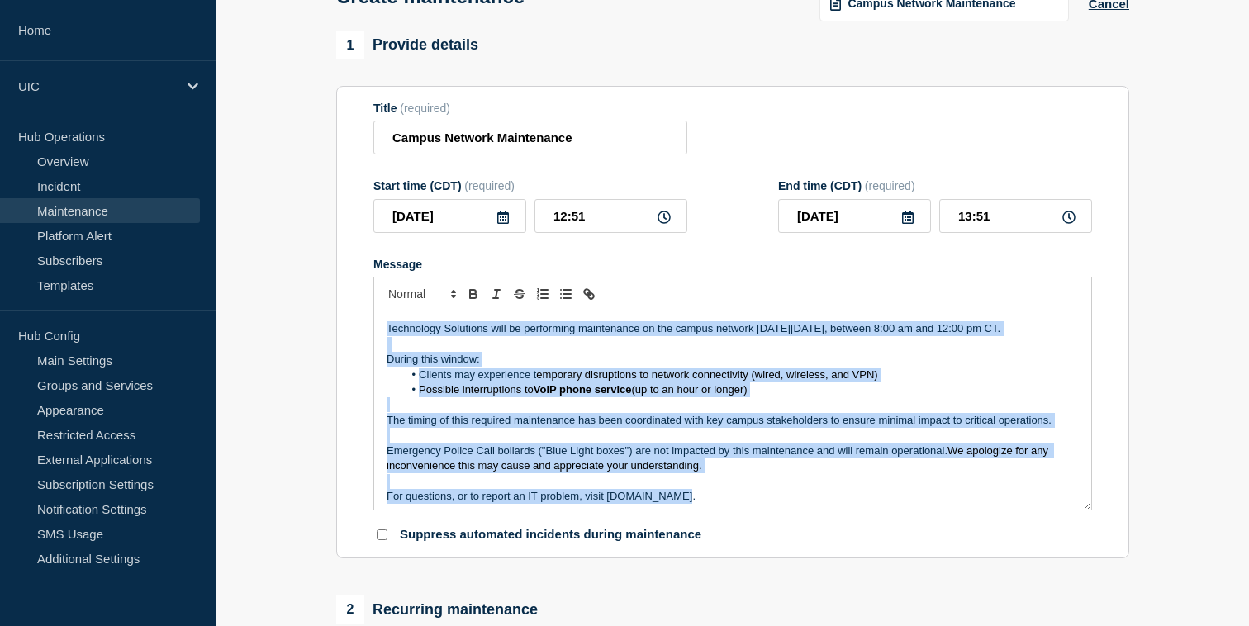
drag, startPoint x: 735, startPoint y: 525, endPoint x: 302, endPoint y: 316, distance: 480.3
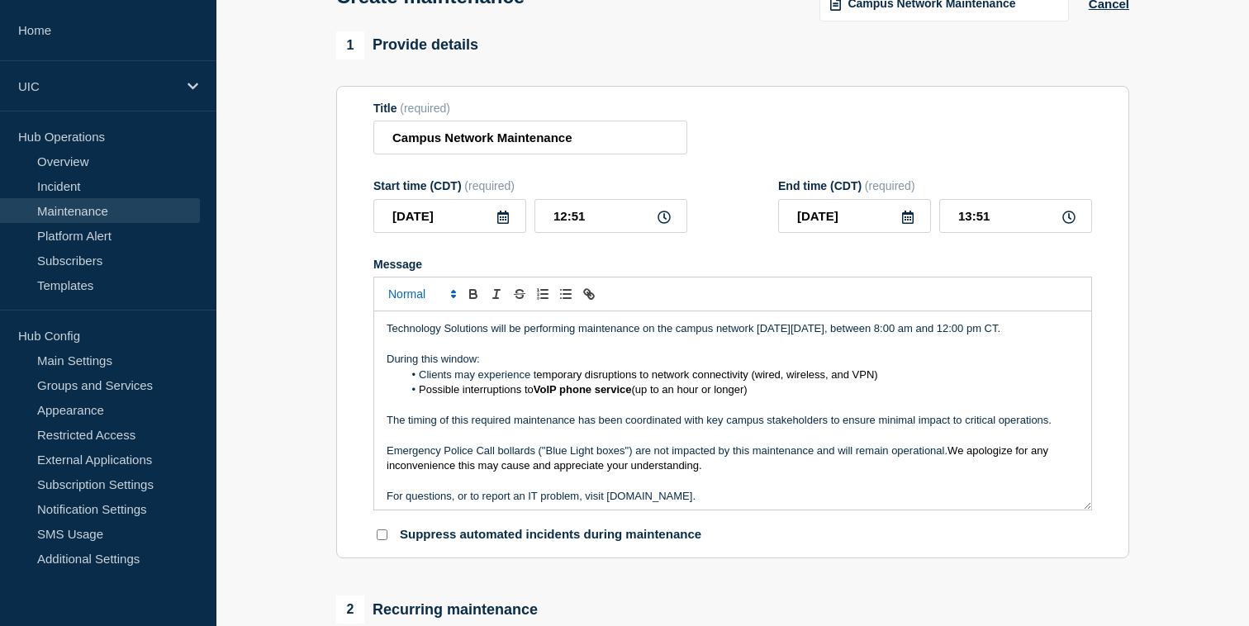
click at [421, 304] on span "Font size" at bounding box center [421, 294] width 81 height 20
click at [419, 350] on span "submenu" at bounding box center [421, 339] width 66 height 21
click at [596, 304] on button "Toggle link" at bounding box center [588, 294] width 23 height 20
type input "Technology Solutions will be performing maintenance on the campus network [DATE…"
click at [593, 352] on p "Message" at bounding box center [733, 344] width 692 height 15
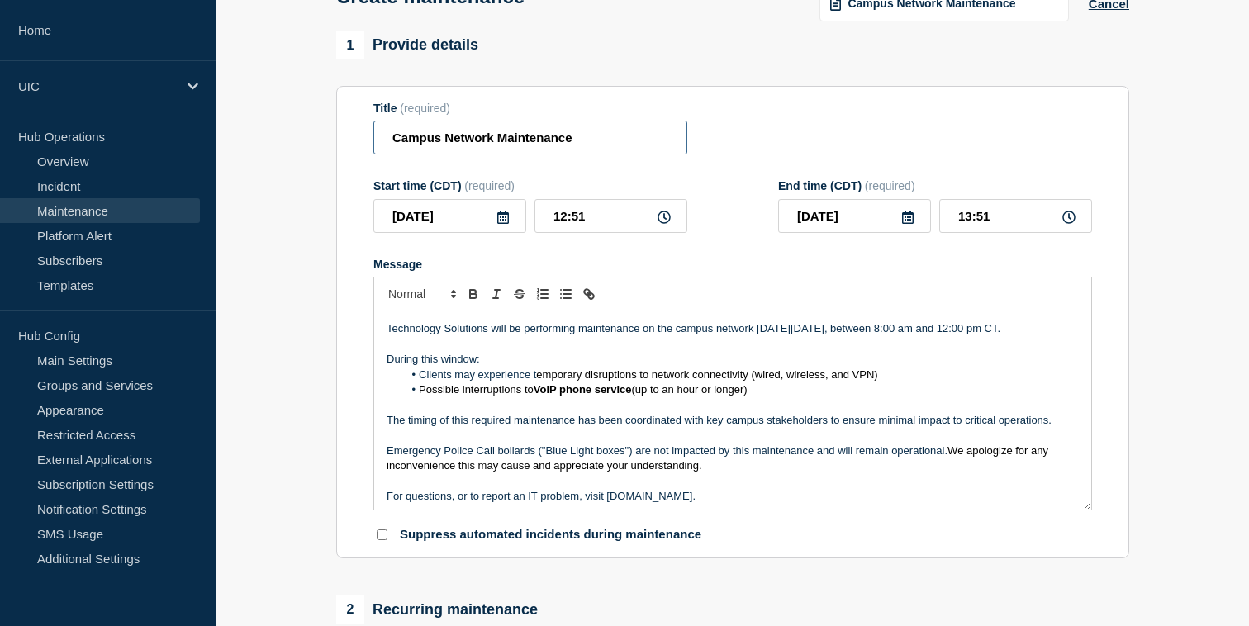
click at [593, 145] on input "Campus Network Maintenance" at bounding box center [530, 138] width 314 height 34
click at [424, 223] on input "[DATE]" at bounding box center [449, 216] width 153 height 34
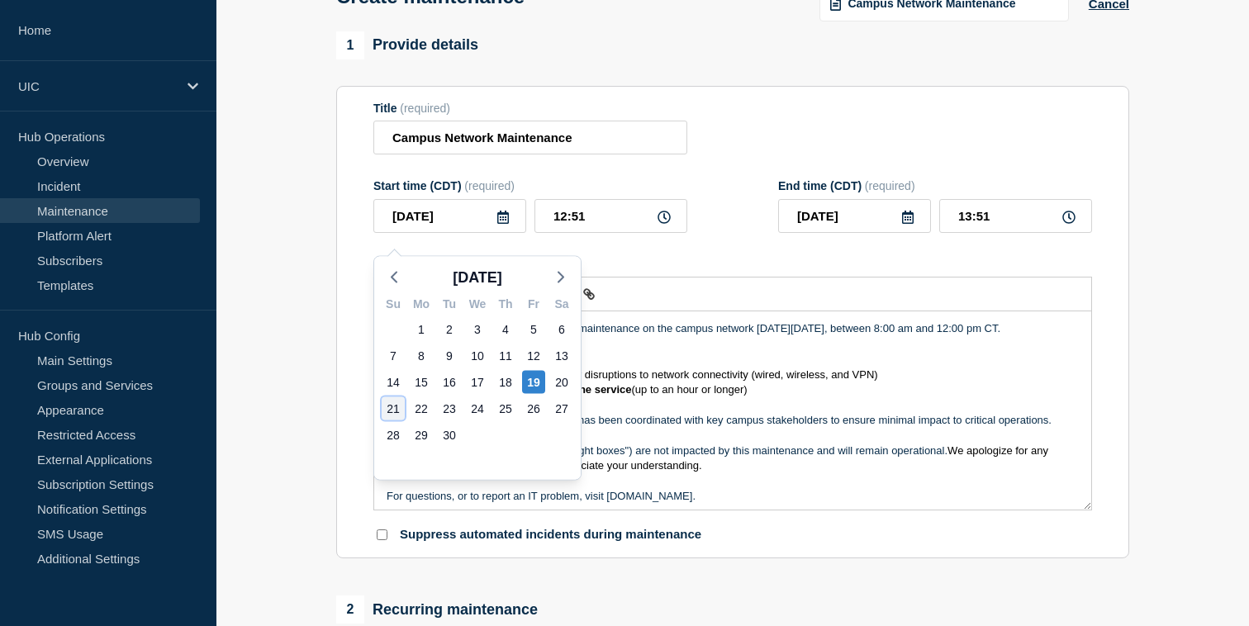
click at [392, 412] on div "21" at bounding box center [393, 408] width 23 height 23
type input "[DATE]"
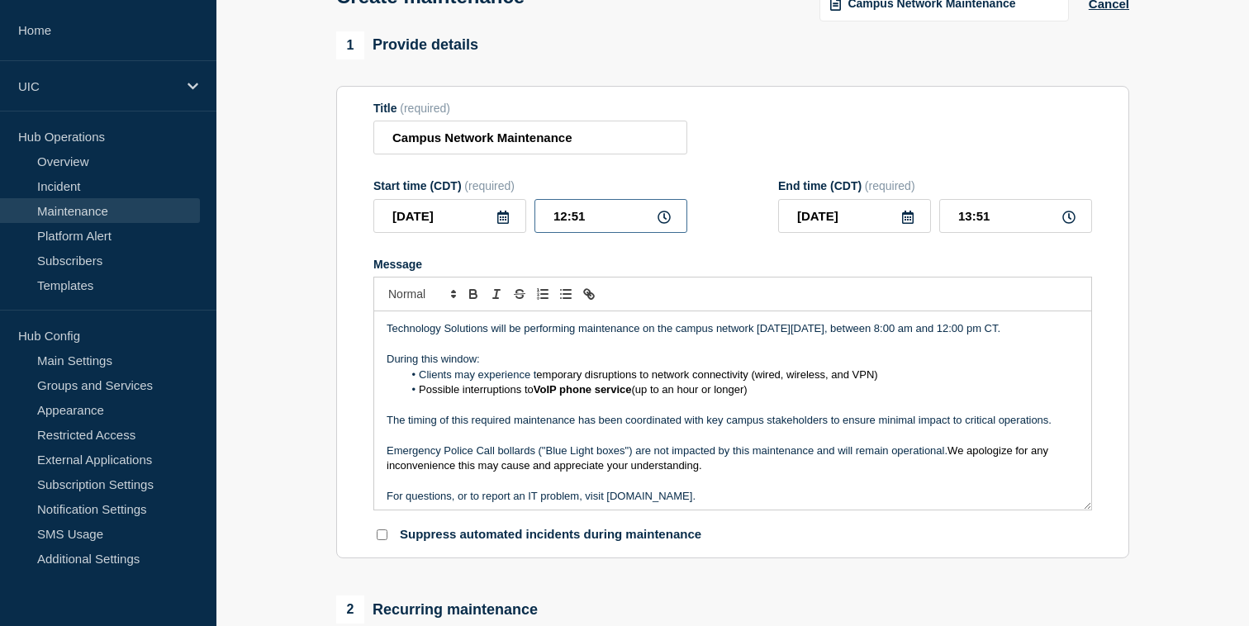
click at [578, 233] on input "12:51" at bounding box center [610, 216] width 153 height 34
drag, startPoint x: 596, startPoint y: 229, endPoint x: 480, endPoint y: 228, distance: 116.5
click at [480, 228] on div "[DATE] 12:51" at bounding box center [530, 216] width 314 height 34
type input "08:00"
type input "12:00"
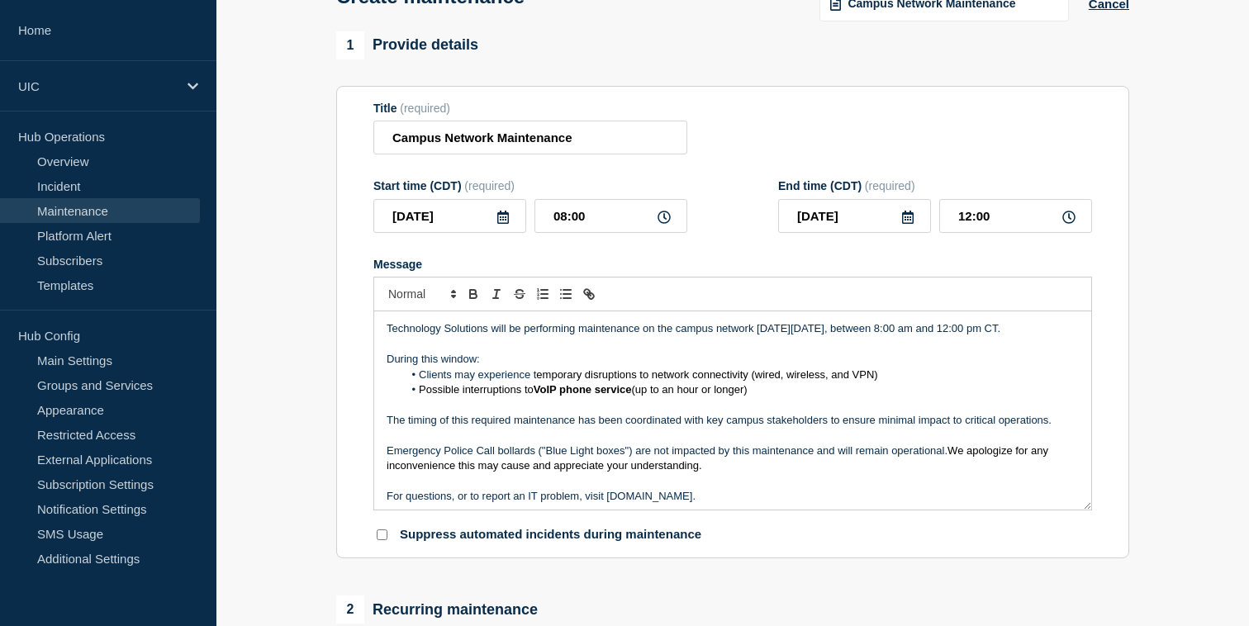
click at [496, 443] on p "Message" at bounding box center [733, 435] width 692 height 15
click at [389, 140] on input "Campus Network Maintenance" at bounding box center [530, 138] width 314 height 34
type input "Campus Network Maintenance"
click at [626, 168] on form "Title (required) Campus Network Maintenance Start time (CDT) (required) [DATE] …" at bounding box center [732, 323] width 719 height 442
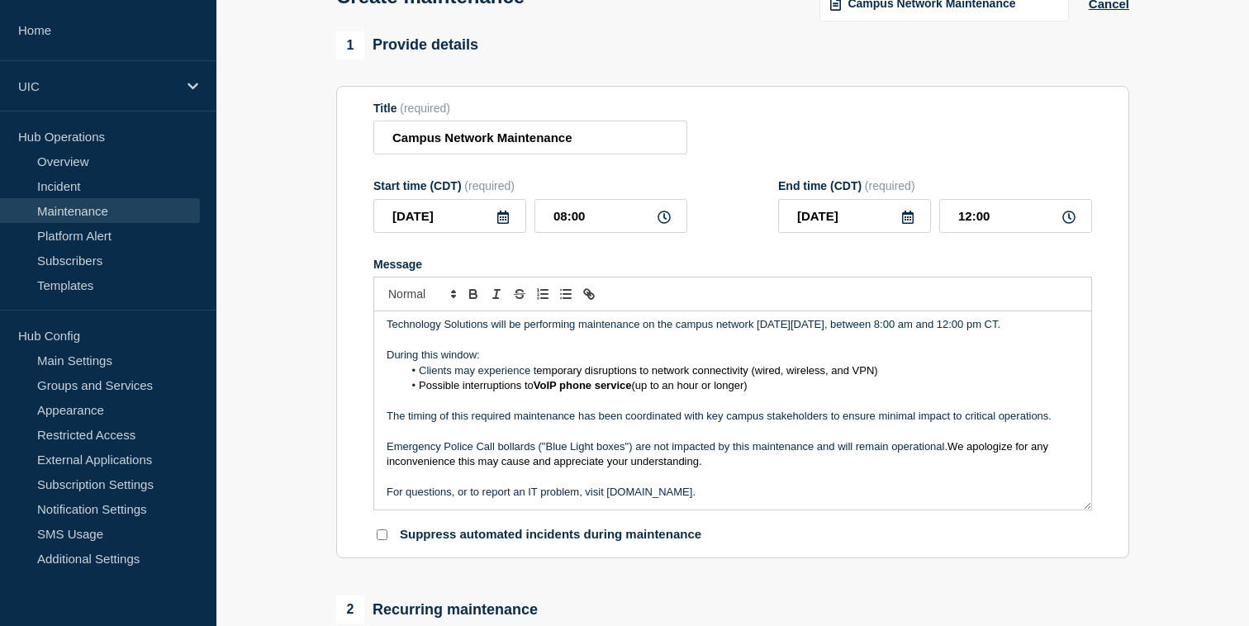
click at [555, 377] on span "emporary disruptions to network connectivity (wired, wireless, and VPN)" at bounding box center [706, 370] width 341 height 12
click at [561, 424] on p "The timing of this required maintenance has been coordinated with key campus st…" at bounding box center [733, 416] width 692 height 15
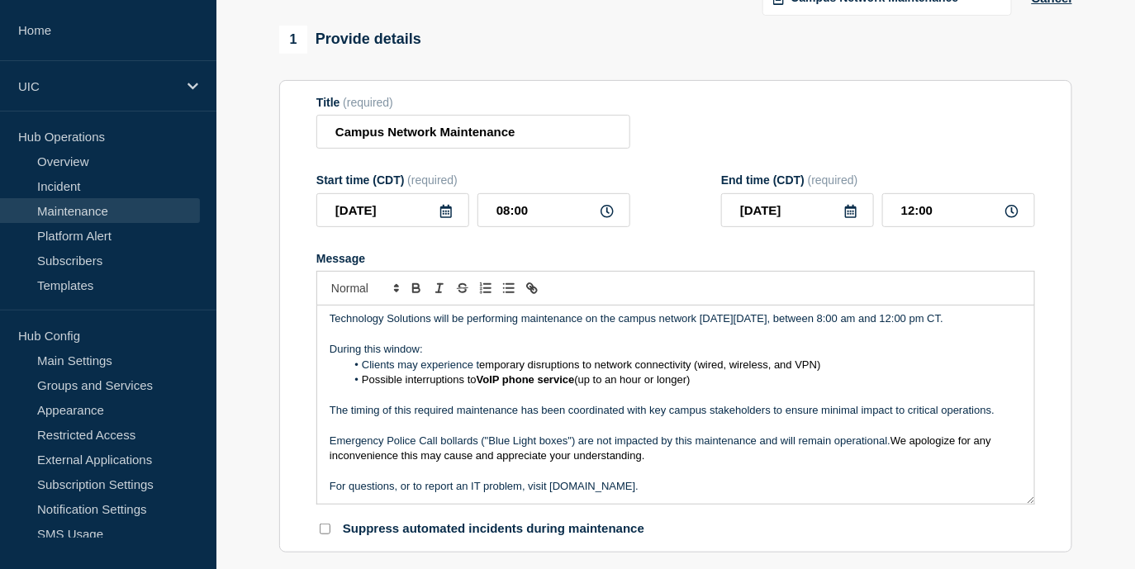
scroll to position [144, 0]
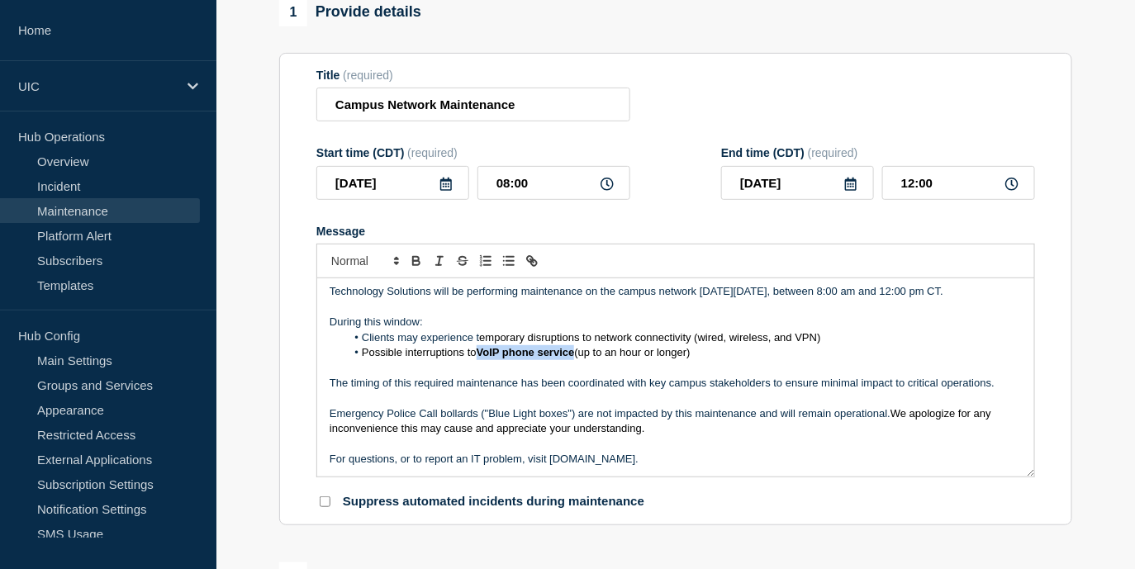
drag, startPoint x: 577, startPoint y: 372, endPoint x: 480, endPoint y: 370, distance: 96.7
click at [480, 358] on strong "VoIP phone service" at bounding box center [526, 352] width 98 height 12
click at [687, 360] on li "Possible interruptions to VoIP phone service (up to an hour or longer)" at bounding box center [684, 352] width 676 height 15
drag, startPoint x: 700, startPoint y: 361, endPoint x: 592, endPoint y: 363, distance: 107.4
click at [592, 360] on li "Possible interruptions to VoIP phone service (up to an hour or longer)" at bounding box center [684, 352] width 676 height 15
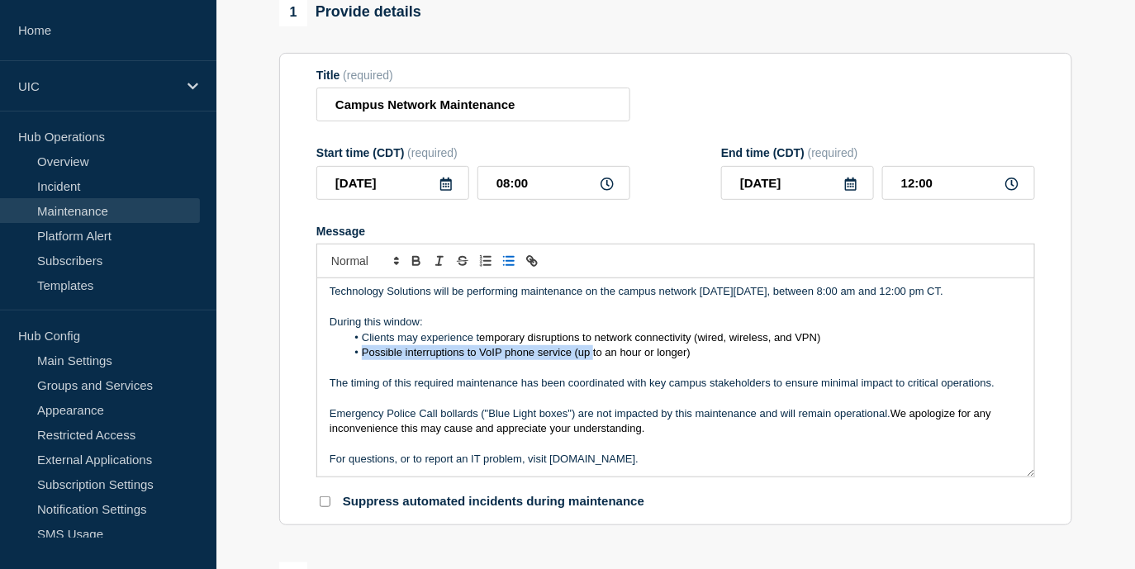
click at [592, 358] on span "Possible interruptions to VoIP phone service (up to an hour or longer)" at bounding box center [526, 352] width 329 height 12
drag, startPoint x: 705, startPoint y: 368, endPoint x: 591, endPoint y: 371, distance: 114.8
click at [591, 360] on li "Possible interruptions to VoIP phone service (up to an hour or longer)" at bounding box center [684, 352] width 676 height 15
click at [365, 345] on li "Clients may experience t emporary disruptions to network connectivity (wired, w…" at bounding box center [684, 337] width 676 height 15
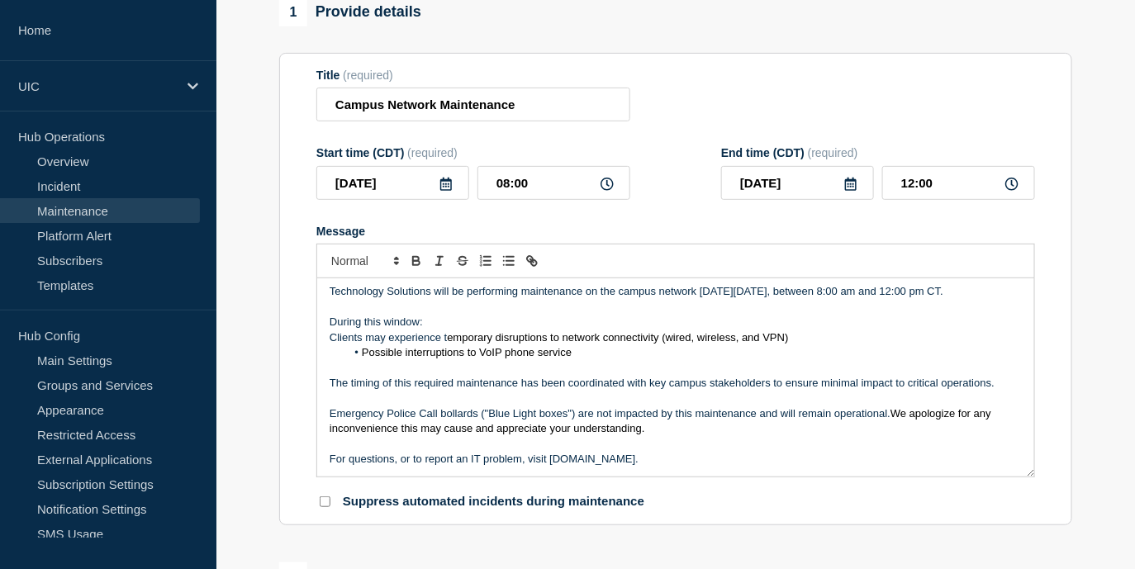
scroll to position [0, 0]
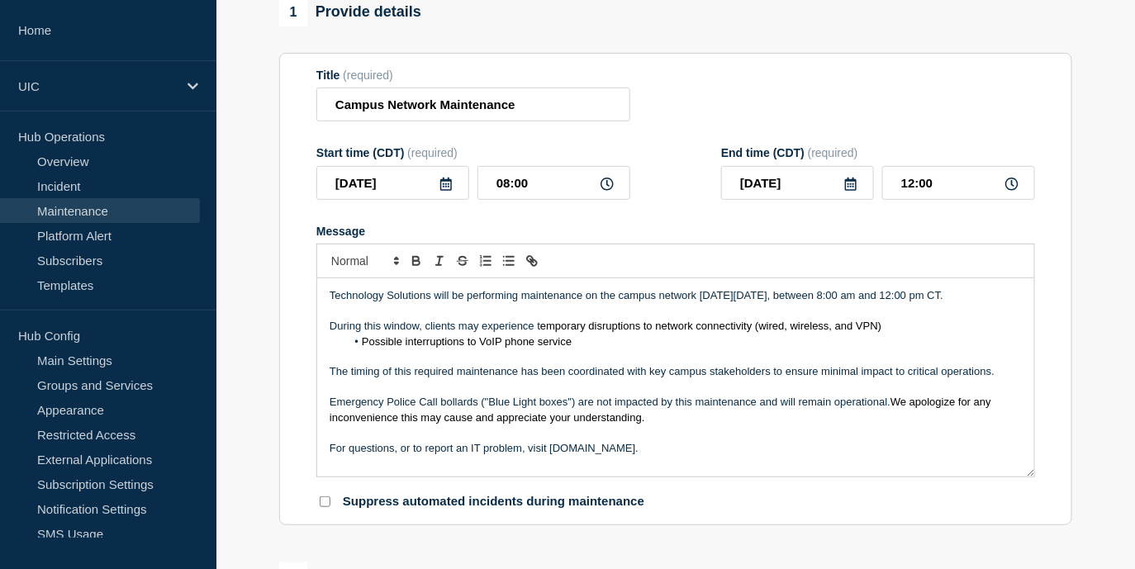
click at [645, 332] on span "emporary disruptions to network connectivity (wired, wireless, and VPN)" at bounding box center [710, 326] width 341 height 12
click at [641, 332] on span "emporary disruptions to network connectivity (wired, wireless, and VPN)" at bounding box center [710, 326] width 341 height 12
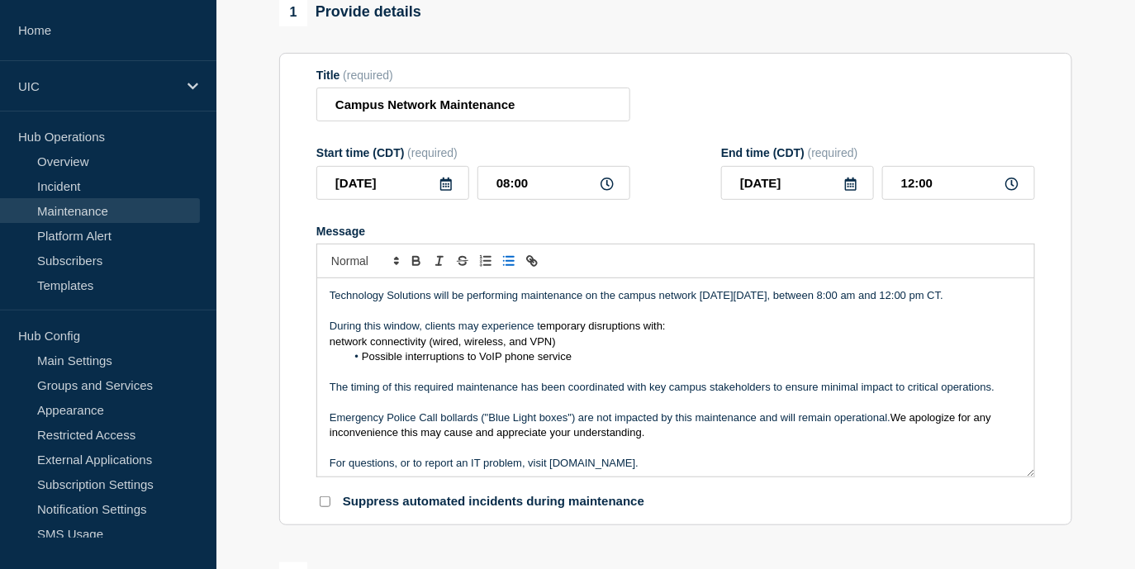
click at [511, 268] on icon "Toggle bulleted list" at bounding box center [508, 261] width 15 height 15
drag, startPoint x: 476, startPoint y: 377, endPoint x: 358, endPoint y: 380, distance: 118.2
click at [358, 364] on li "Possible interruptions to VoIP phone service" at bounding box center [684, 356] width 676 height 15
click at [700, 334] on p "During this window, clients may experience t emporary disruptions with:" at bounding box center [676, 326] width 692 height 15
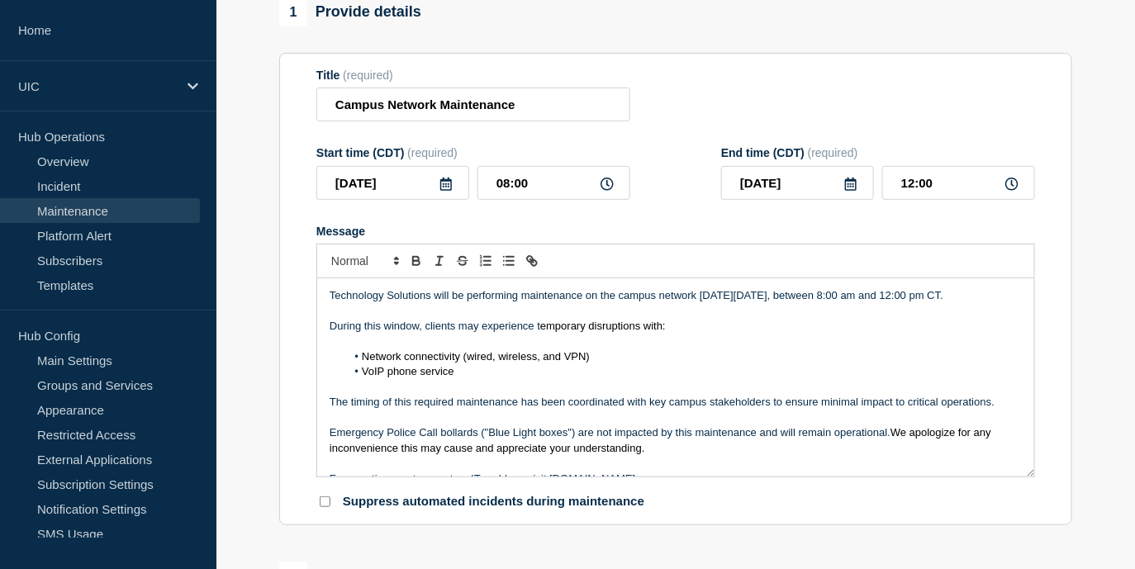
click at [468, 379] on li "VoIP phone service" at bounding box center [684, 371] width 676 height 15
click at [472, 363] on span "Network connectivity (wired, wireless, and VPN)" at bounding box center [476, 356] width 228 height 12
click at [536, 363] on span "Network connectivity (wired, wireless, and VPN)" at bounding box center [476, 356] width 228 height 12
click at [502, 349] on p "Message" at bounding box center [676, 342] width 692 height 15
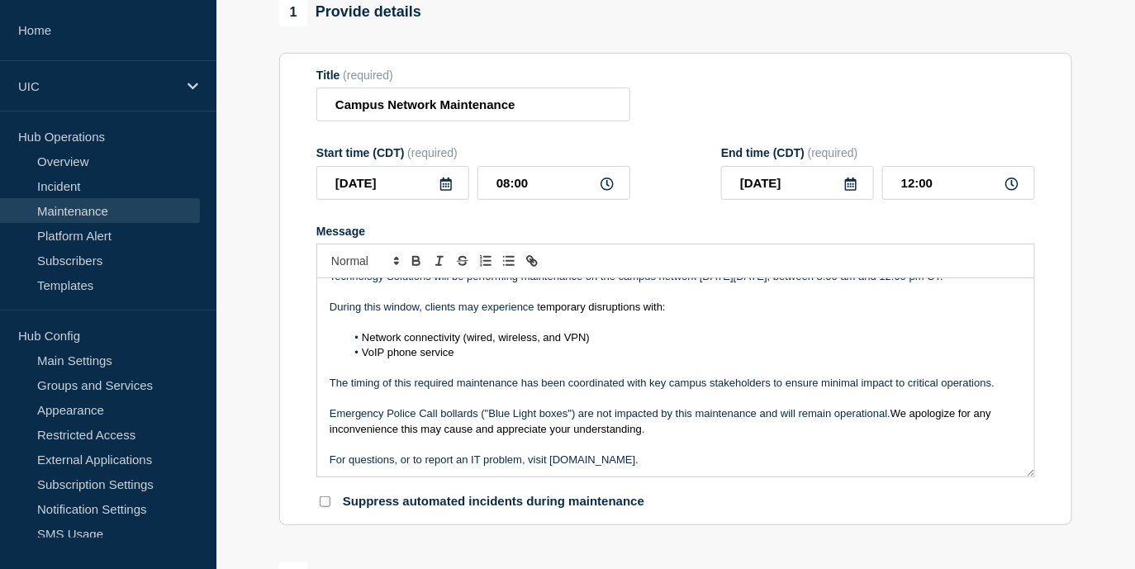
click at [380, 468] on p "For questions, or to report an IT problem, visit [DOMAIN_NAME]." at bounding box center [676, 460] width 692 height 15
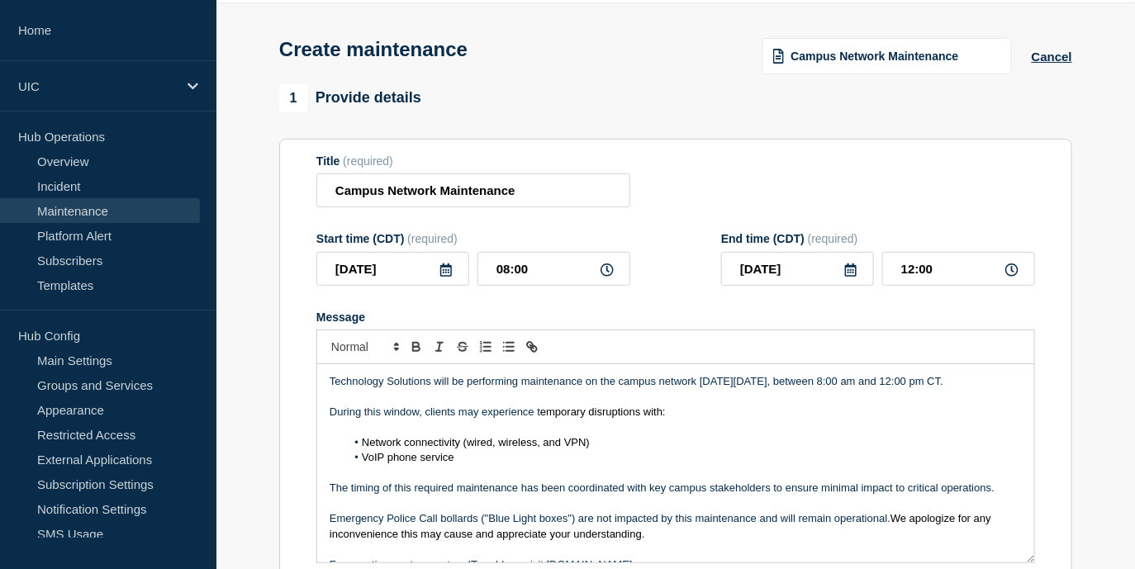
scroll to position [45, 0]
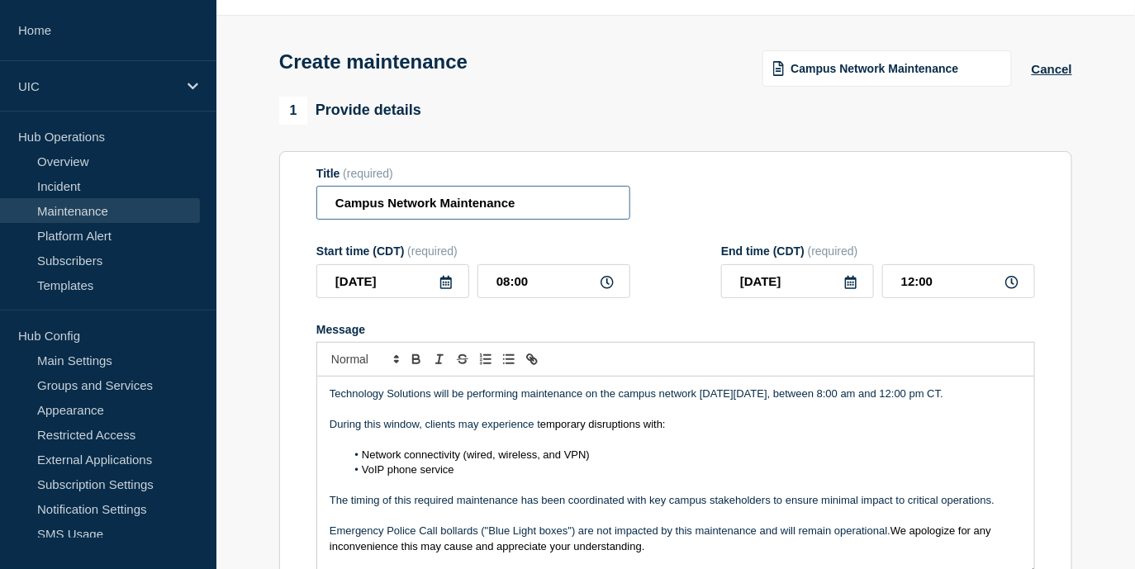
click at [587, 211] on input "Campus Network Maintenance" at bounding box center [473, 203] width 314 height 34
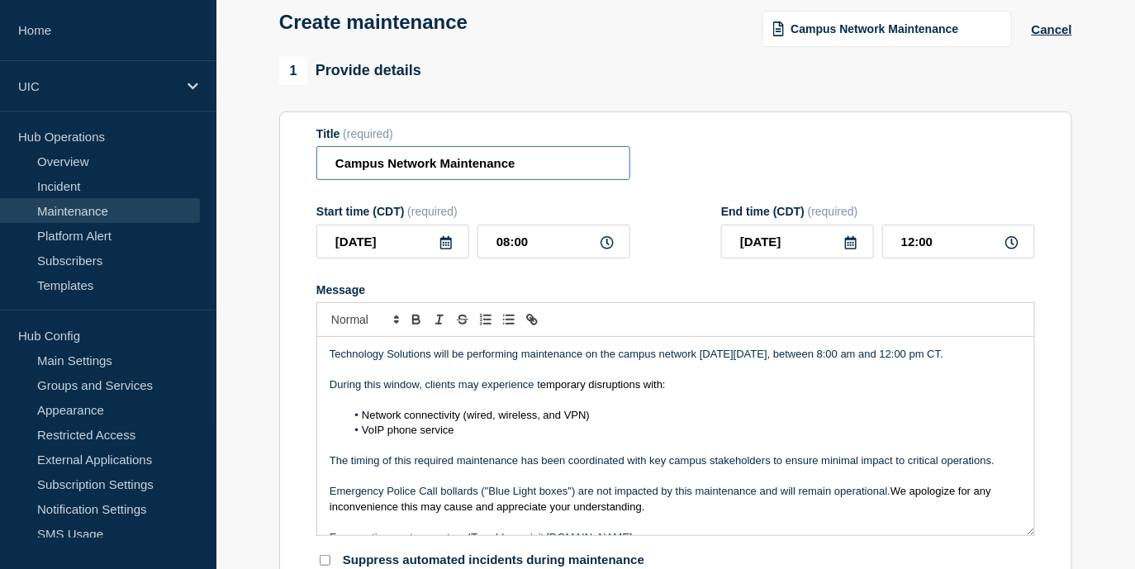
scroll to position [98, 0]
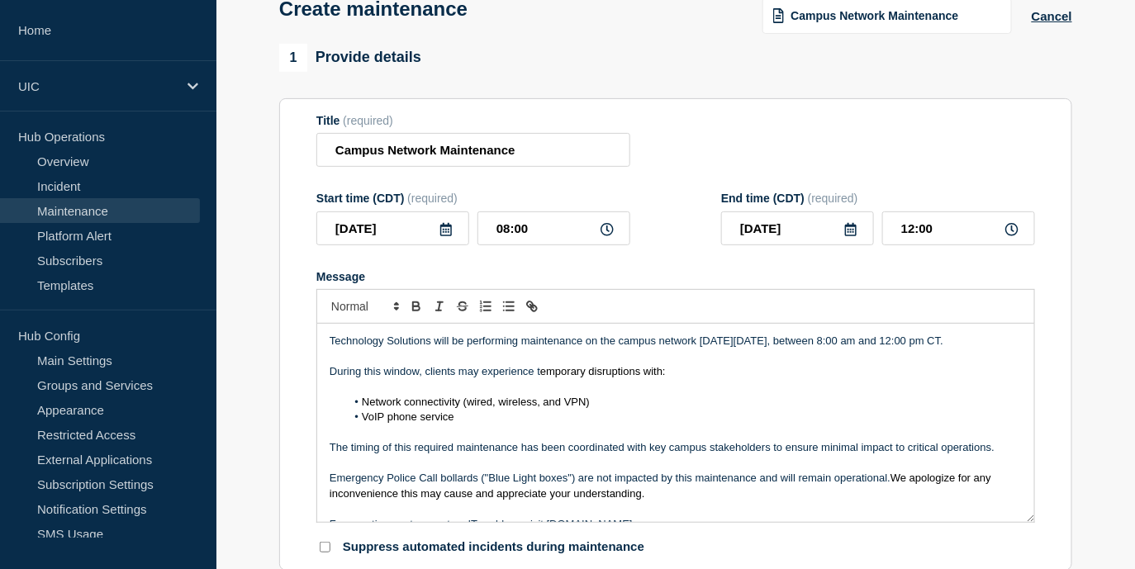
click at [595, 349] on p "Technology Solutions will be performing maintenance on the campus network [DATE…" at bounding box center [676, 341] width 692 height 15
click at [813, 364] on p "Message" at bounding box center [676, 356] width 692 height 15
click at [816, 349] on p "Technology Solutions will be performing maintenance on the campus network [DATE…" at bounding box center [676, 341] width 692 height 15
click at [412, 395] on p "Message" at bounding box center [676, 387] width 692 height 15
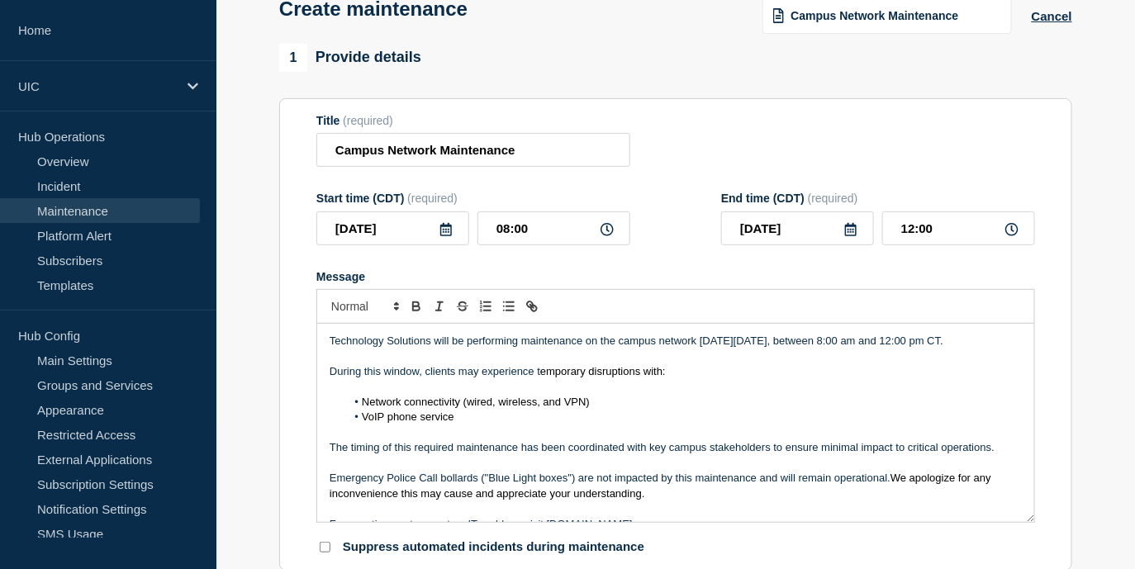
click at [411, 395] on p "Message" at bounding box center [676, 387] width 692 height 15
click at [410, 379] on p "During this window, clients may experience t emporary disruptions with:" at bounding box center [676, 371] width 692 height 15
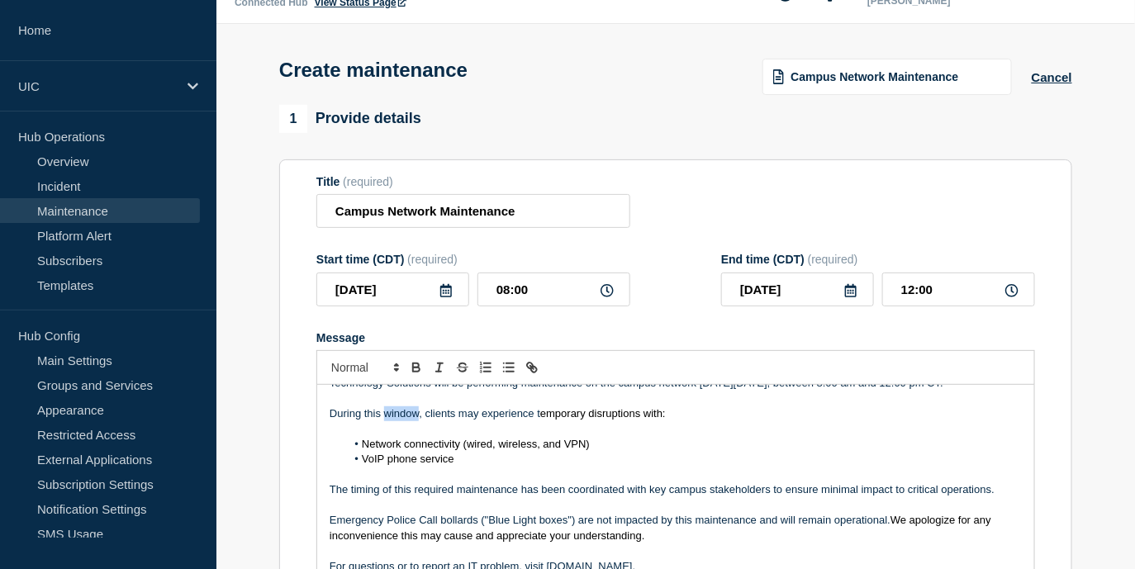
scroll to position [0, 0]
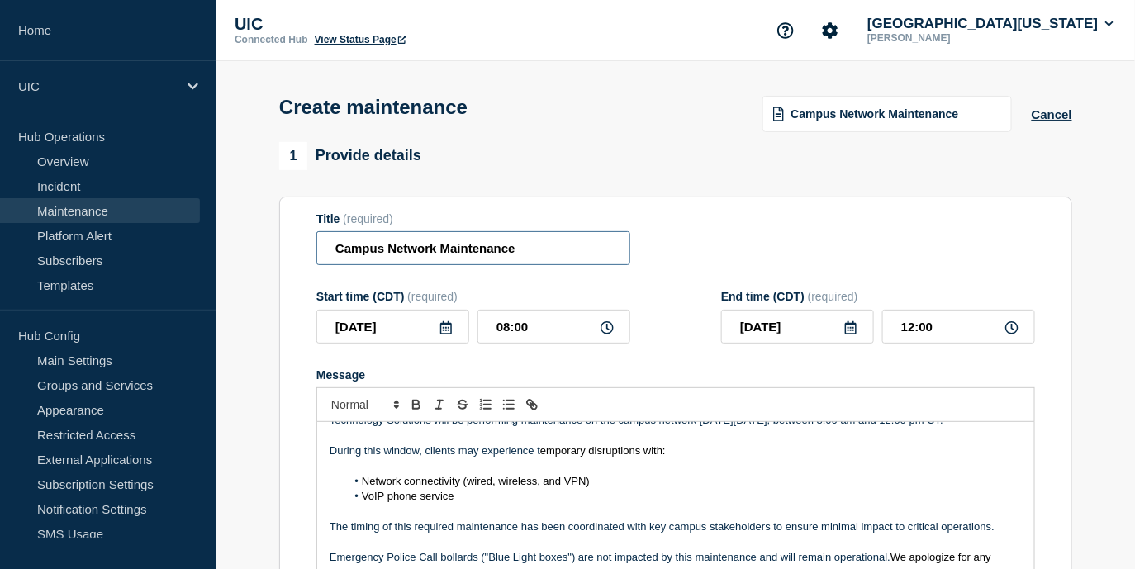
click at [534, 262] on input "Campus Network Maintenance" at bounding box center [473, 248] width 314 height 34
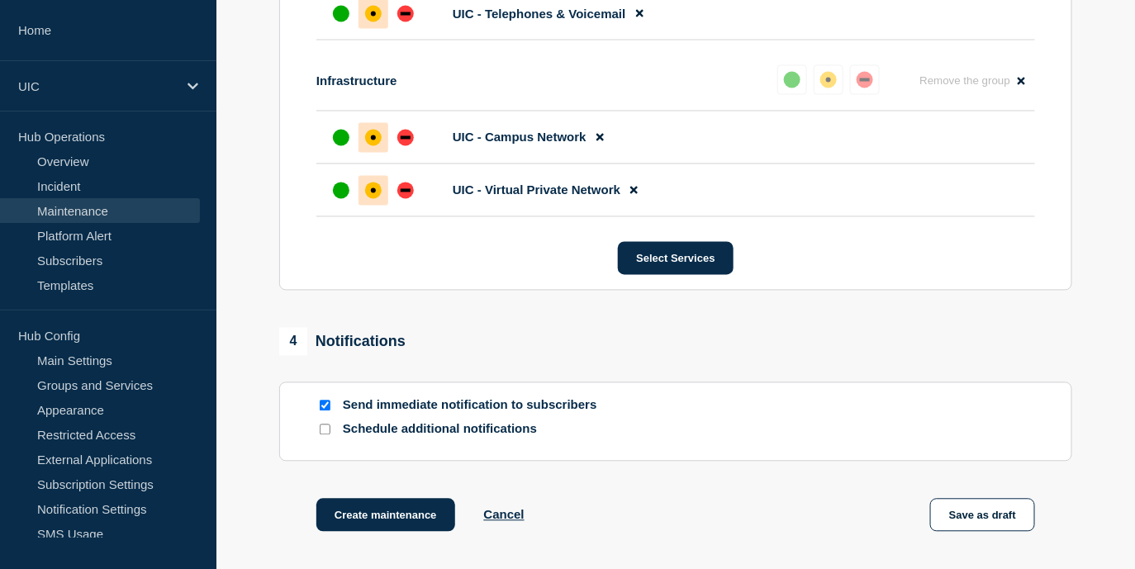
scroll to position [1169, 0]
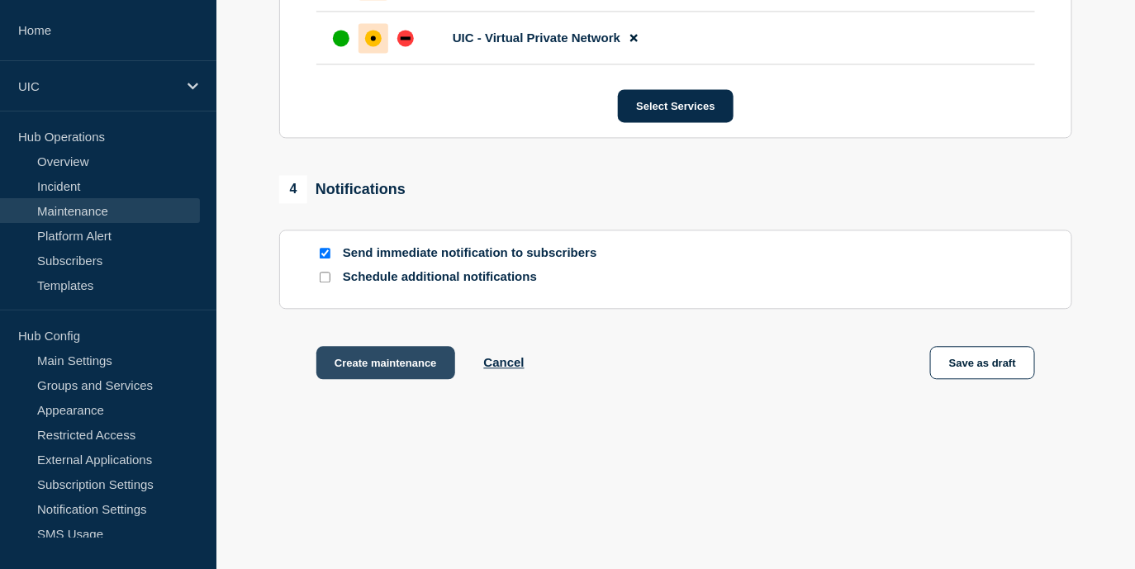
click at [396, 360] on button "Create maintenance" at bounding box center [385, 362] width 139 height 33
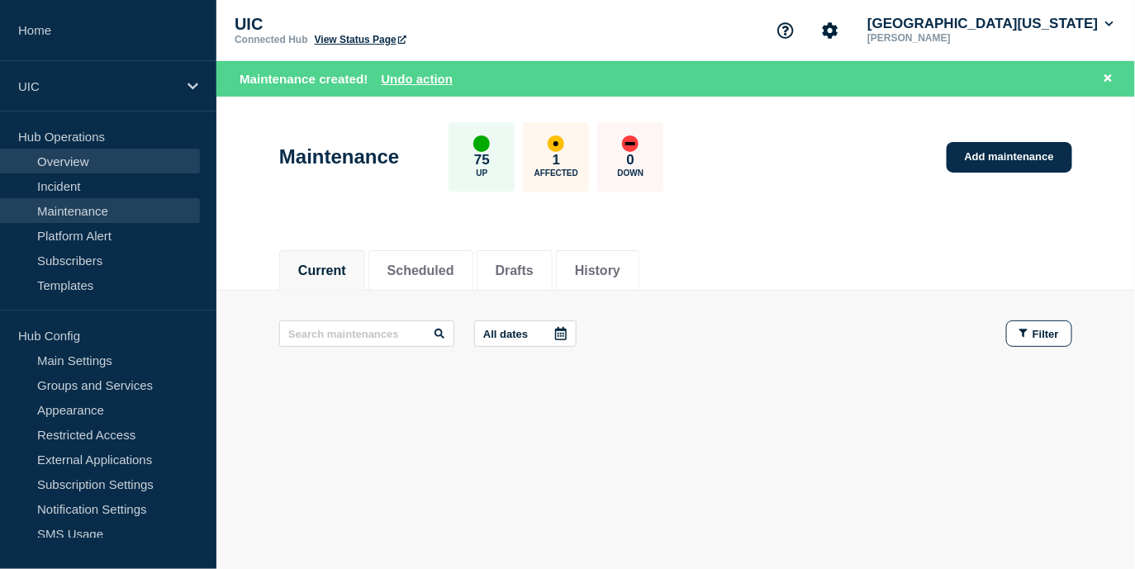
click at [55, 171] on link "Overview" at bounding box center [100, 161] width 200 height 25
